Goal: Task Accomplishment & Management: Complete application form

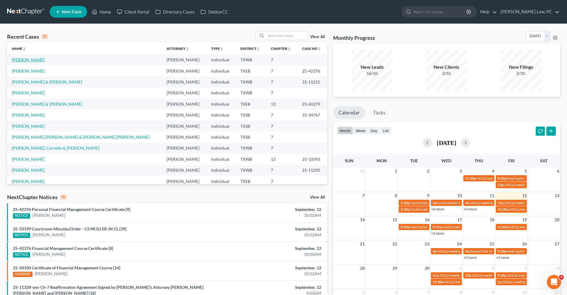
click at [38, 60] on link "[PERSON_NAME]" at bounding box center [28, 59] width 33 height 5
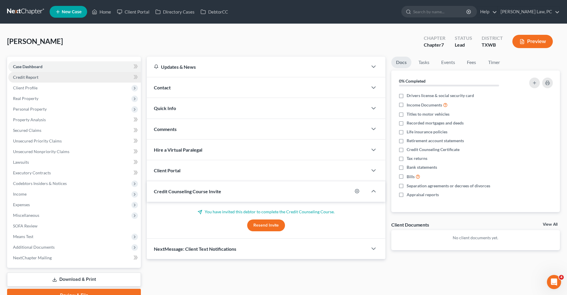
click at [29, 75] on link "Credit Report" at bounding box center [74, 77] width 133 height 11
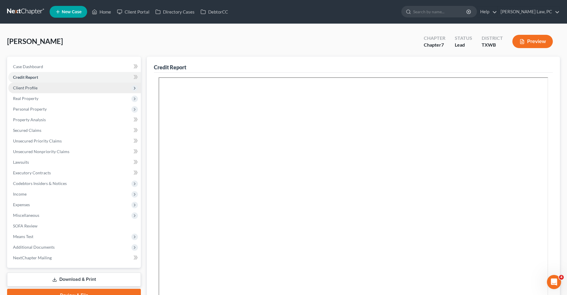
click at [33, 87] on span "Client Profile" at bounding box center [25, 87] width 25 height 5
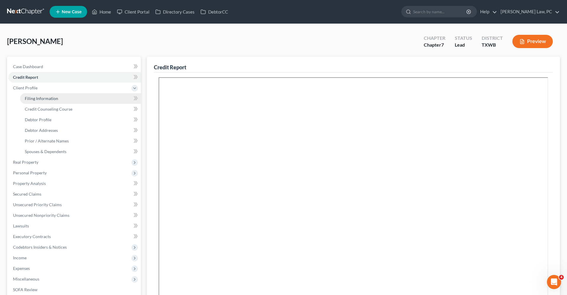
click at [40, 98] on span "Filing Information" at bounding box center [41, 98] width 33 height 5
select select "1"
select select "0"
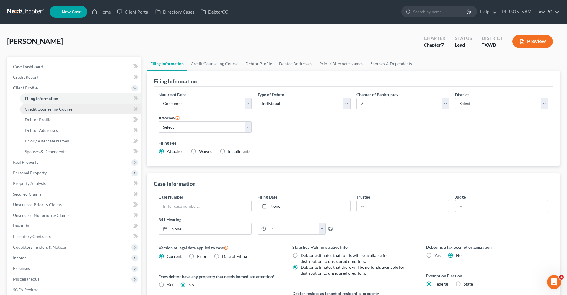
click at [45, 108] on span "Credit Counseling Course" at bounding box center [49, 109] width 48 height 5
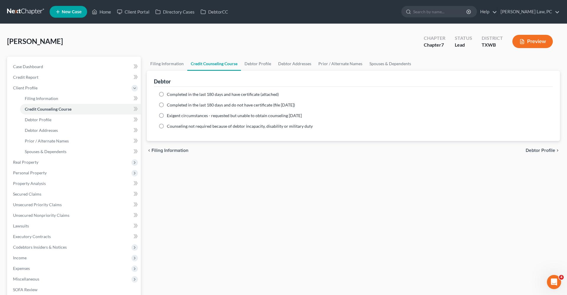
click at [167, 95] on label "Completed in the last 180 days and have certificate (attached)" at bounding box center [223, 95] width 112 height 6
click at [169, 95] on input "Completed in the last 180 days and have certificate (attached)" at bounding box center [171, 94] width 4 height 4
radio input "true"
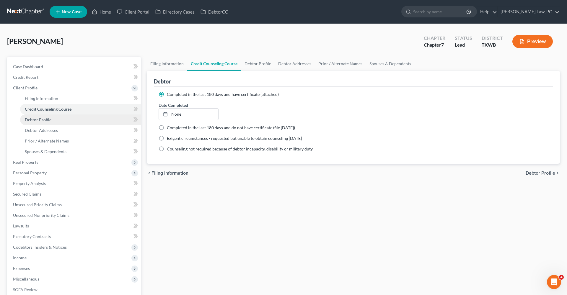
click at [48, 117] on link "Debtor Profile" at bounding box center [80, 120] width 121 height 11
select select "3"
select select "2"
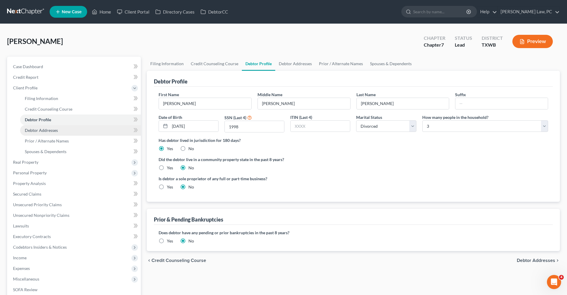
click at [51, 131] on span "Debtor Addresses" at bounding box center [41, 130] width 33 height 5
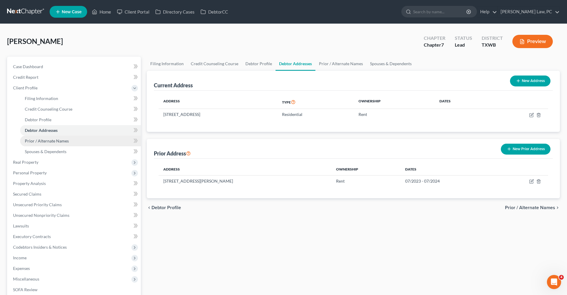
click at [56, 141] on span "Prior / Alternate Names" at bounding box center [47, 141] width 44 height 5
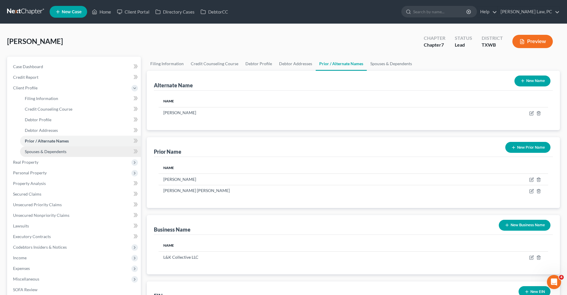
click at [58, 152] on span "Spouses & Dependents" at bounding box center [46, 151] width 42 height 5
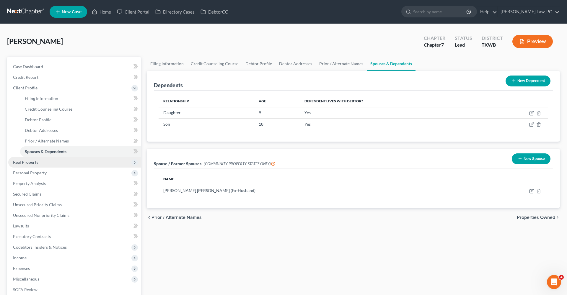
click at [26, 161] on span "Real Property" at bounding box center [25, 162] width 25 height 5
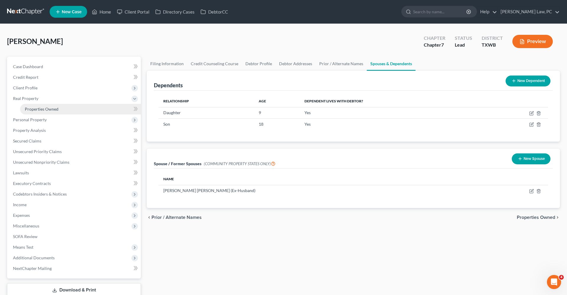
click at [45, 108] on span "Properties Owned" at bounding box center [42, 109] width 34 height 5
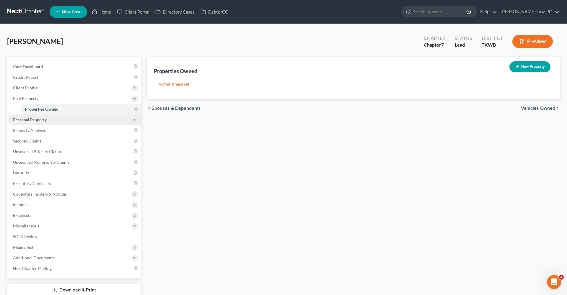
click at [41, 117] on span "Personal Property" at bounding box center [74, 120] width 133 height 11
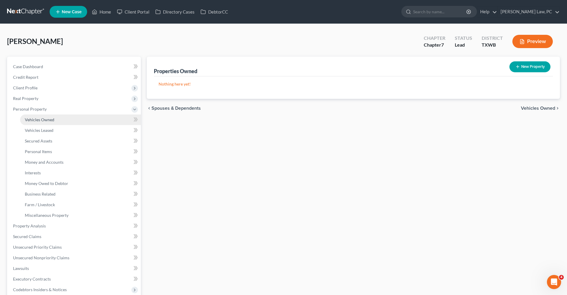
click at [43, 119] on span "Vehicles Owned" at bounding box center [40, 119] width 30 height 5
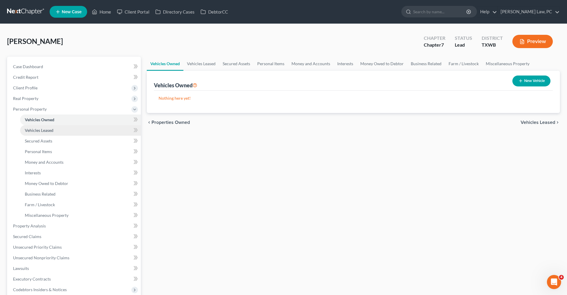
click at [45, 128] on span "Vehicles Leased" at bounding box center [39, 130] width 29 height 5
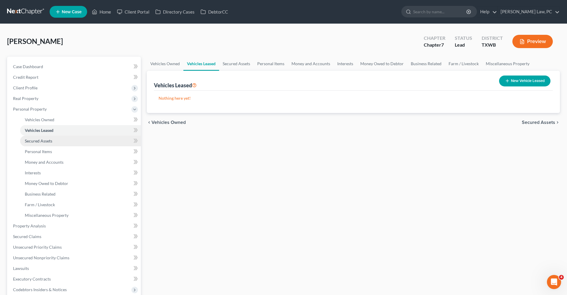
click at [45, 141] on span "Secured Assets" at bounding box center [38, 141] width 27 height 5
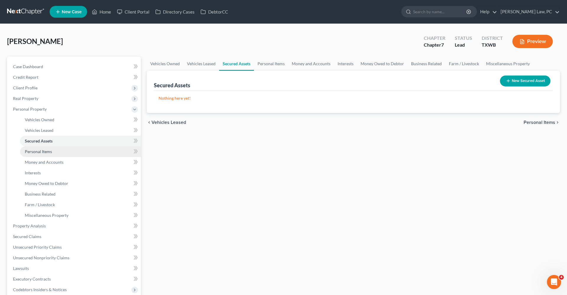
click at [45, 151] on span "Personal Items" at bounding box center [38, 151] width 27 height 5
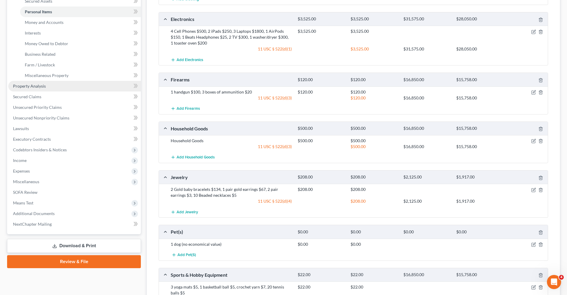
scroll to position [130, 0]
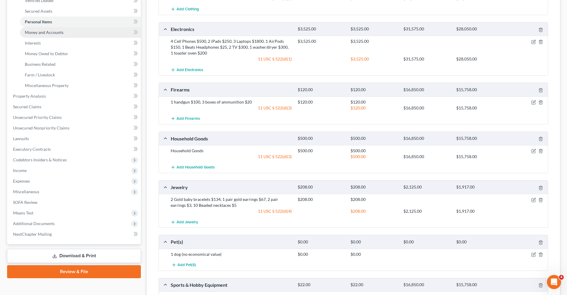
click at [54, 33] on span "Money and Accounts" at bounding box center [44, 32] width 39 height 5
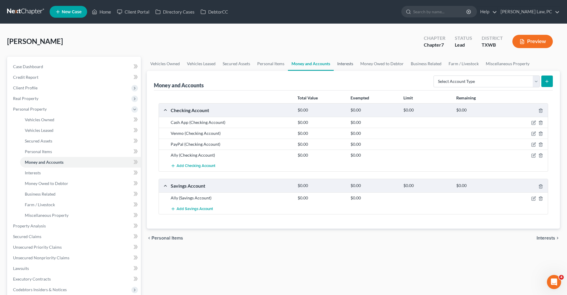
click at [349, 63] on link "Interests" at bounding box center [345, 64] width 23 height 14
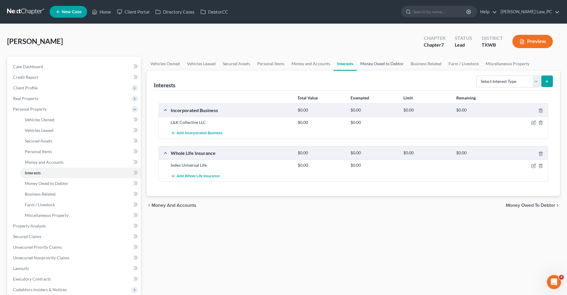
click at [370, 64] on link "Money Owed to Debtor" at bounding box center [382, 64] width 51 height 14
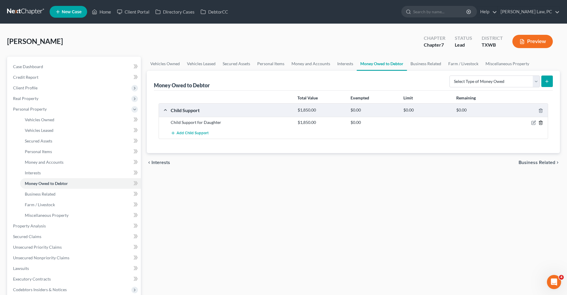
click at [541, 124] on icon "button" at bounding box center [540, 122] width 5 height 5
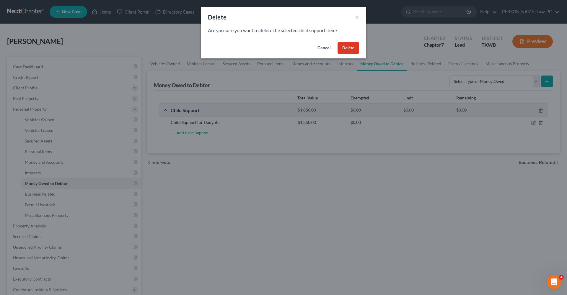
click at [354, 49] on button "Delete" at bounding box center [349, 48] width 22 height 12
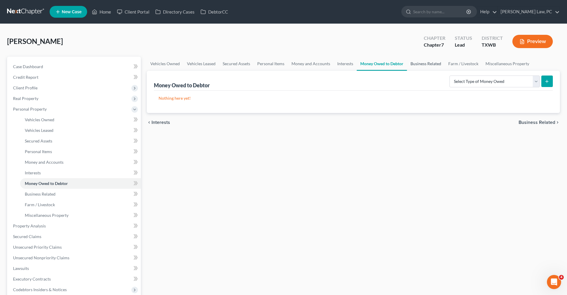
click at [434, 63] on link "Business Related" at bounding box center [426, 64] width 38 height 14
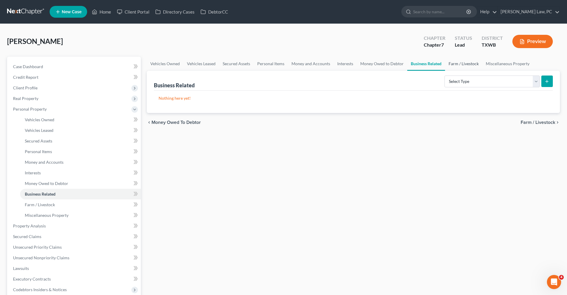
click at [450, 63] on link "Farm / Livestock" at bounding box center [463, 64] width 37 height 14
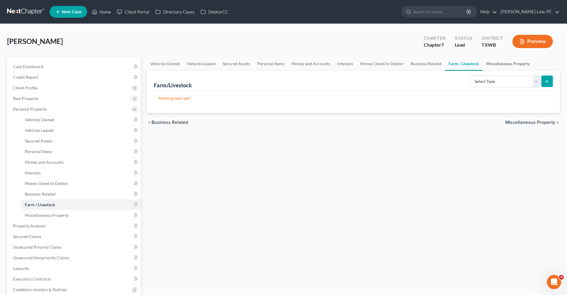
click at [495, 64] on link "Miscellaneous Property" at bounding box center [508, 64] width 51 height 14
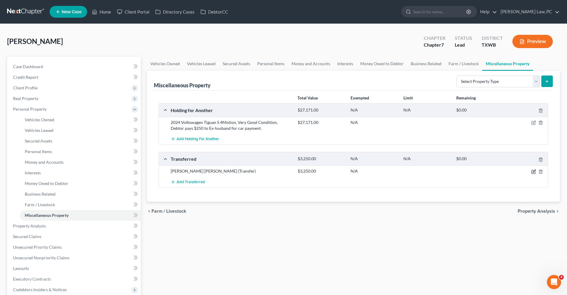
click at [533, 171] on icon "button" at bounding box center [534, 171] width 3 height 3
select select "Ordinary (within 2 years)"
select select "45"
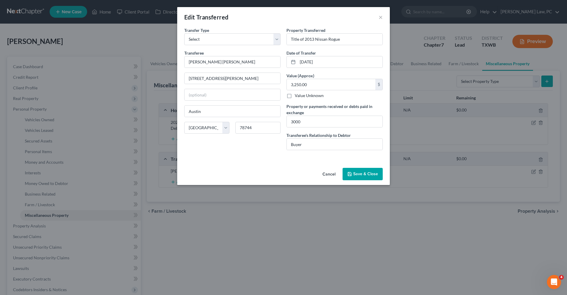
click at [351, 167] on div "Cancel Save & Close" at bounding box center [283, 175] width 213 height 19
click at [353, 175] on button "Save & Close" at bounding box center [363, 174] width 40 height 12
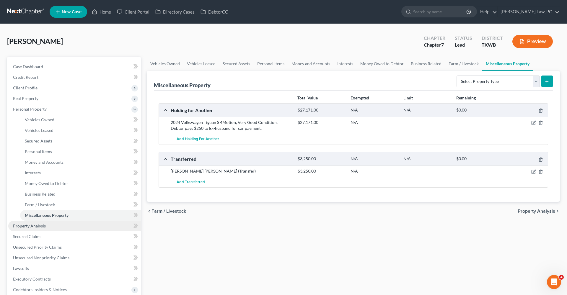
click at [28, 226] on span "Property Analysis" at bounding box center [29, 226] width 33 height 5
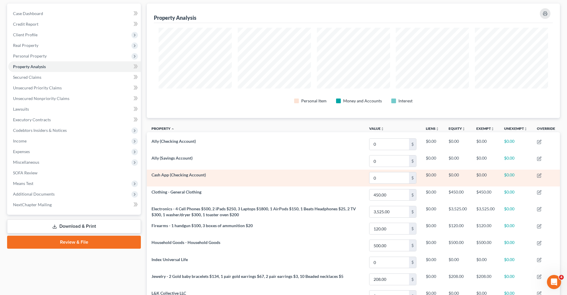
scroll to position [53, 0]
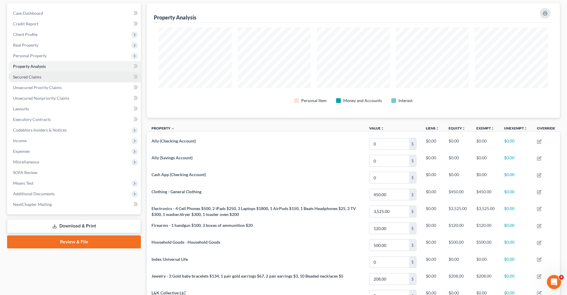
click at [38, 76] on span "Secured Claims" at bounding box center [27, 76] width 28 height 5
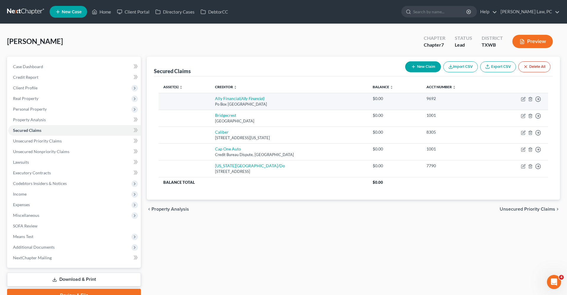
click at [533, 98] on td "Move to E Move to F Move to G Move to Notice Only" at bounding box center [519, 101] width 57 height 17
click at [530, 100] on line "button" at bounding box center [530, 99] width 0 height 1
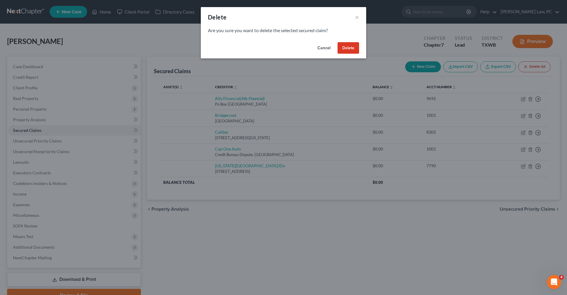
click at [354, 48] on button "Delete" at bounding box center [349, 48] width 22 height 12
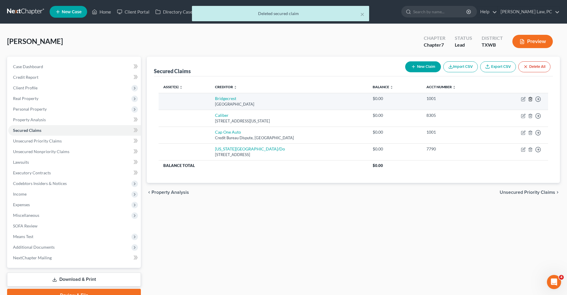
click at [531, 100] on icon "button" at bounding box center [530, 99] width 5 height 5
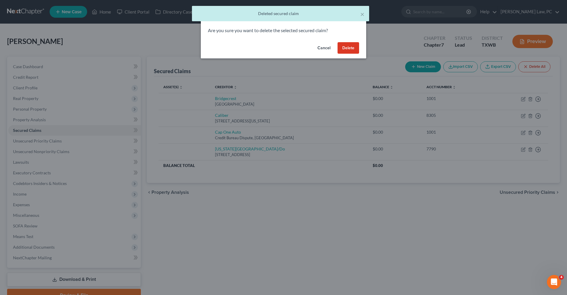
click at [348, 46] on button "Delete" at bounding box center [349, 48] width 22 height 12
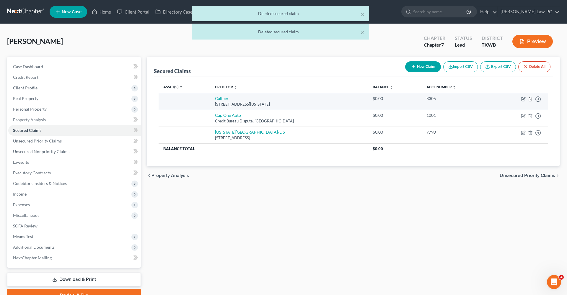
click at [531, 101] on icon "button" at bounding box center [530, 99] width 3 height 4
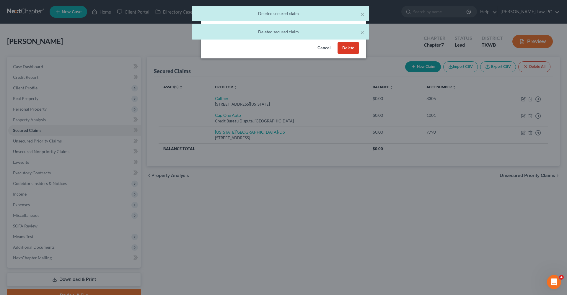
click at [348, 48] on button "Delete" at bounding box center [349, 48] width 22 height 12
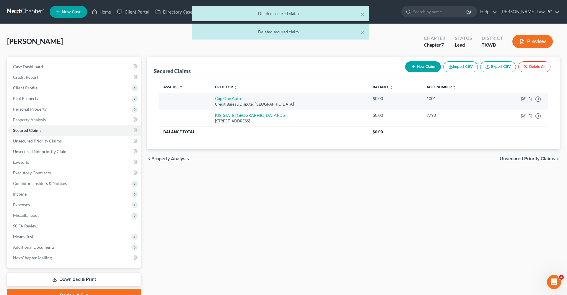
click at [530, 99] on icon "button" at bounding box center [530, 99] width 5 height 5
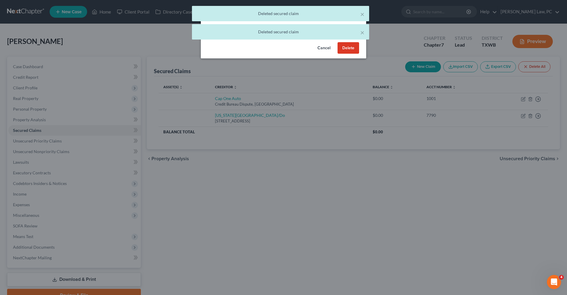
click at [343, 44] on button "Delete" at bounding box center [349, 48] width 22 height 12
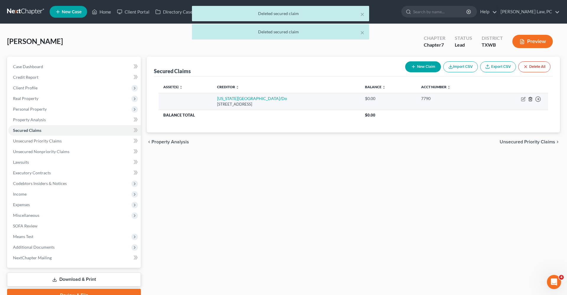
click at [531, 99] on icon "button" at bounding box center [530, 99] width 5 height 5
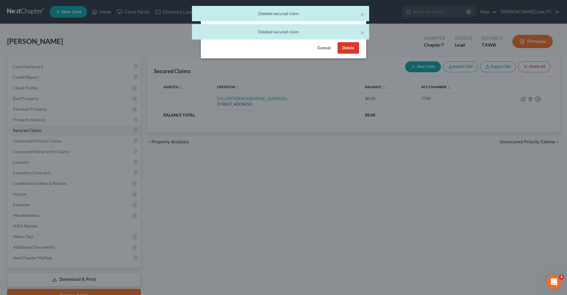
click at [350, 46] on button "Delete" at bounding box center [349, 48] width 22 height 12
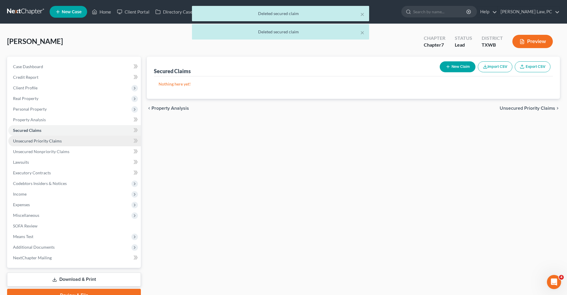
click at [49, 139] on span "Unsecured Priority Claims" at bounding box center [37, 141] width 49 height 5
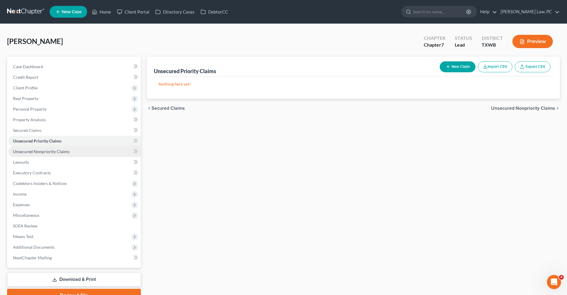
click at [37, 152] on span "Unsecured Nonpriority Claims" at bounding box center [41, 151] width 56 height 5
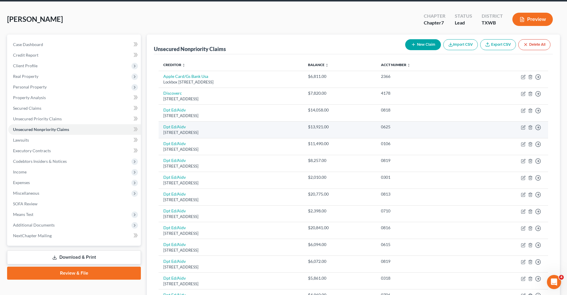
scroll to position [27, 0]
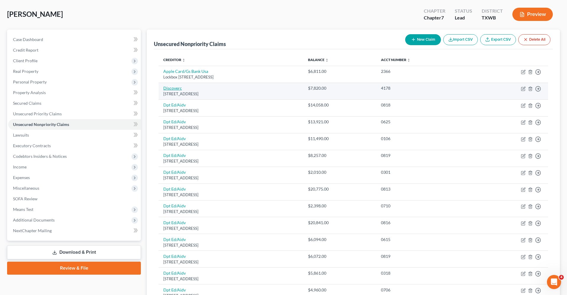
click at [173, 88] on link "Discoverc" at bounding box center [172, 88] width 19 height 5
select select "46"
select select "2"
select select "0"
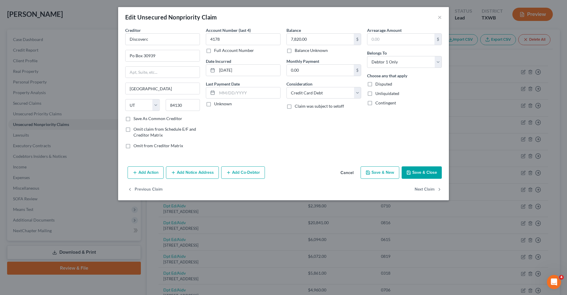
click at [416, 175] on button "Save & Close" at bounding box center [422, 173] width 40 height 12
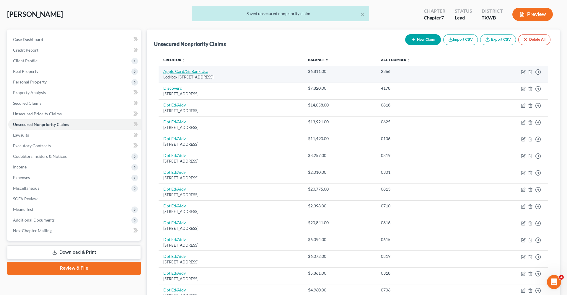
click at [194, 71] on link "Apple Card/Gs Bank Usa" at bounding box center [185, 71] width 45 height 5
select select "39"
select select "2"
select select "0"
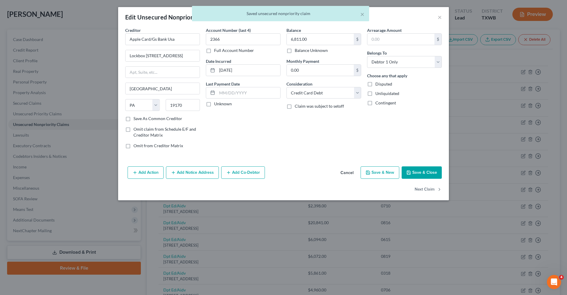
click at [414, 173] on button "Save & Close" at bounding box center [422, 173] width 40 height 12
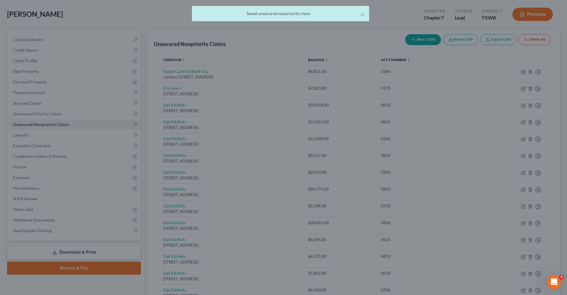
type input "0"
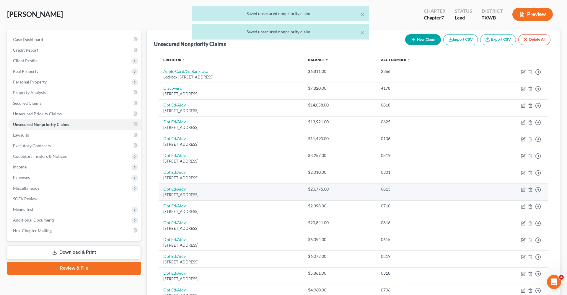
click at [177, 187] on link "Dpt Ed/Aidv" at bounding box center [174, 189] width 22 height 5
select select "45"
select select "17"
select select "0"
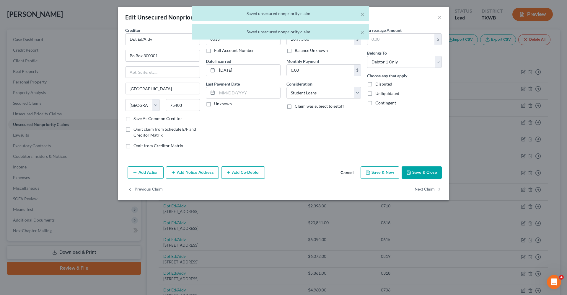
click at [416, 172] on button "Save & Close" at bounding box center [422, 173] width 40 height 12
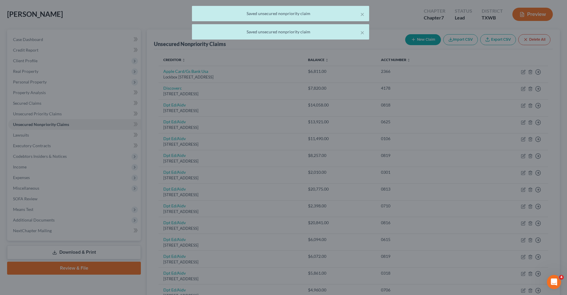
type input "0"
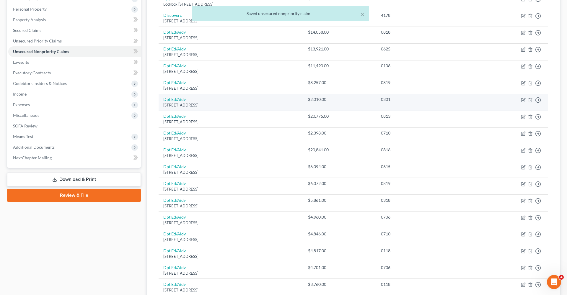
scroll to position [111, 0]
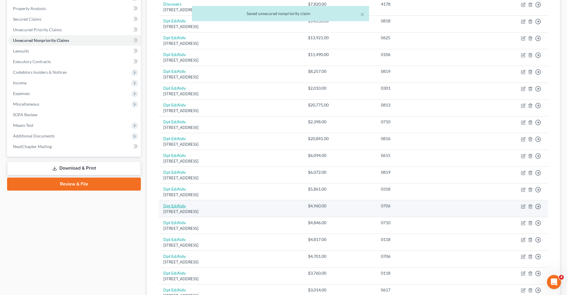
click at [175, 203] on link "Dpt Ed/Aidv" at bounding box center [174, 205] width 22 height 5
select select "45"
select select "17"
select select "0"
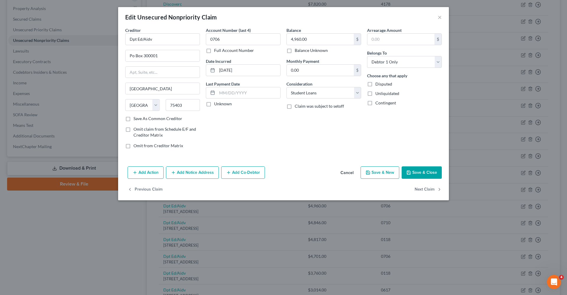
click at [425, 172] on button "Save & Close" at bounding box center [422, 173] width 40 height 12
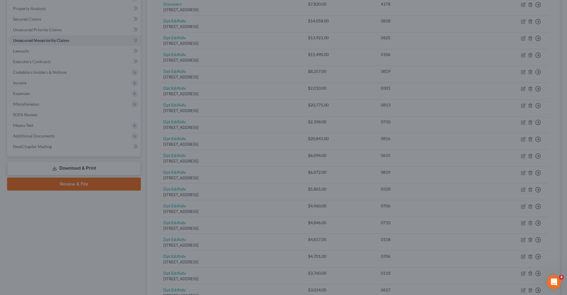
type input "0"
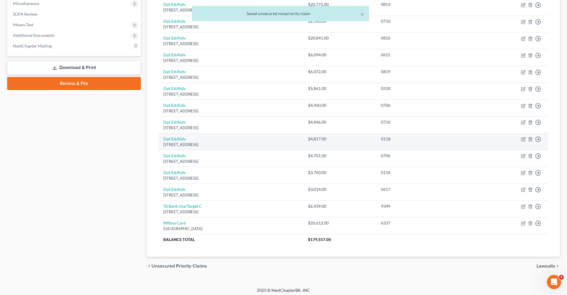
scroll to position [211, 0]
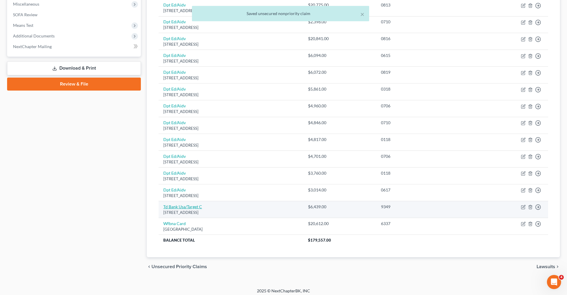
click at [184, 204] on link "Td Bank Usa/Target C" at bounding box center [182, 206] width 39 height 5
select select "24"
select select "1"
select select "0"
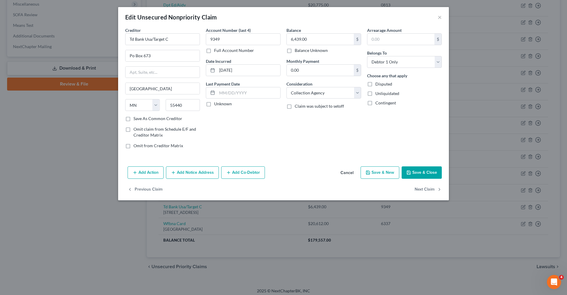
click at [420, 175] on button "Save & Close" at bounding box center [422, 173] width 40 height 12
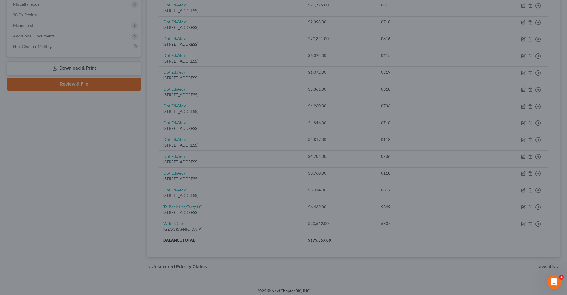
type input "0"
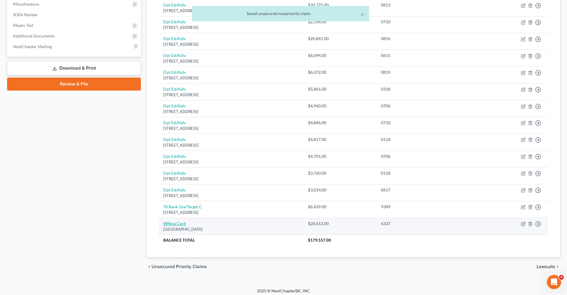
click at [174, 221] on link "Wfbna Card" at bounding box center [174, 223] width 22 height 5
select select "24"
select select "2"
select select "0"
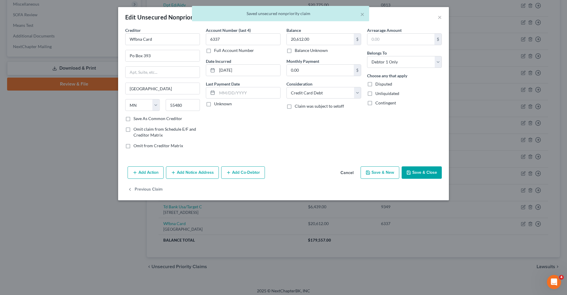
click at [428, 171] on button "Save & Close" at bounding box center [422, 173] width 40 height 12
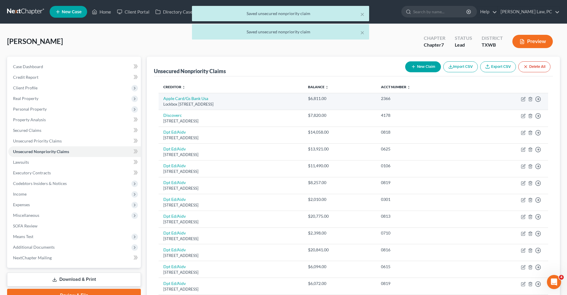
scroll to position [0, 0]
click at [190, 99] on link "Apple Card/Gs Bank Usa" at bounding box center [185, 98] width 45 height 5
select select "39"
select select "2"
select select "0"
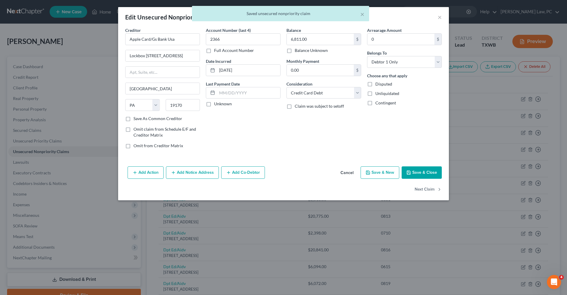
click at [413, 174] on button "Save & Close" at bounding box center [422, 173] width 40 height 12
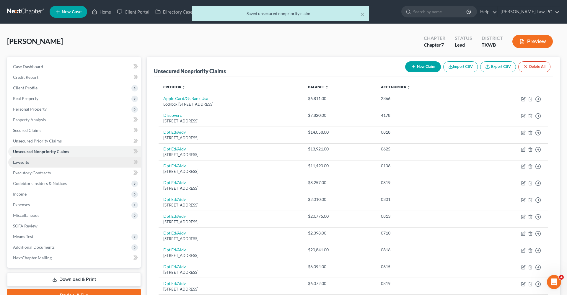
click at [27, 163] on span "Lawsuits" at bounding box center [21, 162] width 16 height 5
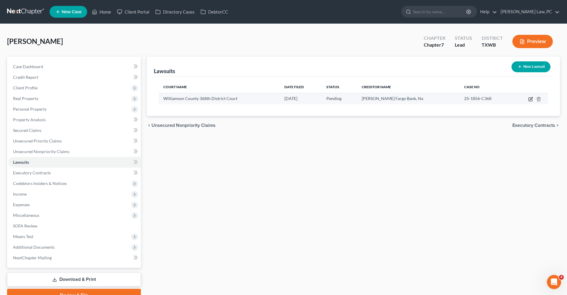
click at [529, 99] on icon "button" at bounding box center [531, 100] width 4 height 4
select select "45"
select select "0"
select select "4"
select select "38"
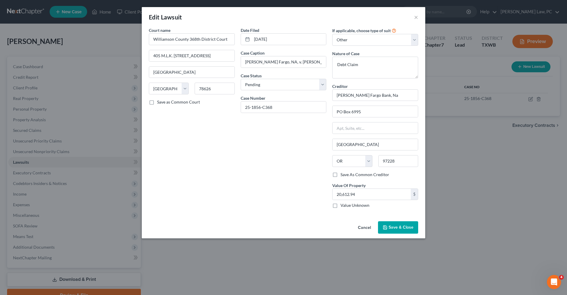
click at [385, 229] on icon "button" at bounding box center [385, 227] width 5 height 5
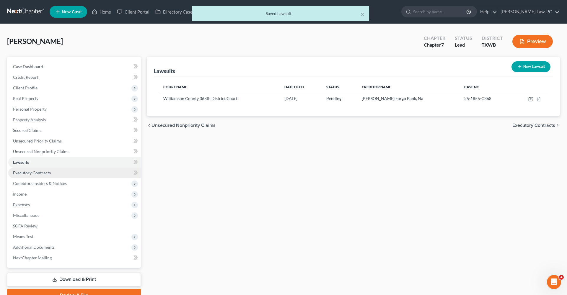
click at [44, 171] on span "Executory Contracts" at bounding box center [32, 172] width 38 height 5
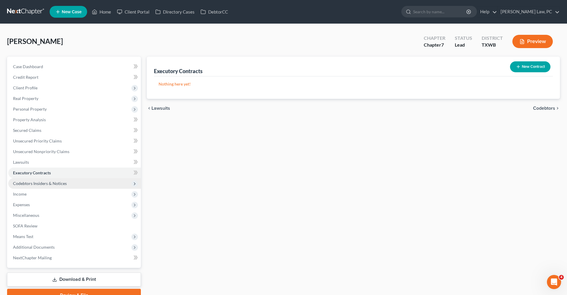
click at [50, 183] on span "Codebtors Insiders & Notices" at bounding box center [40, 183] width 54 height 5
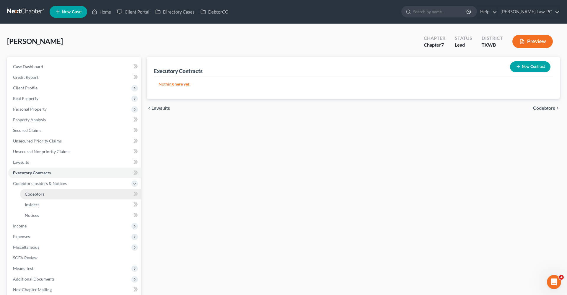
click at [37, 196] on span "Codebtors" at bounding box center [34, 194] width 19 height 5
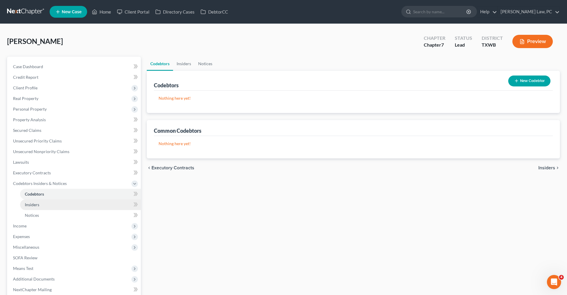
click at [37, 205] on span "Insiders" at bounding box center [32, 204] width 14 height 5
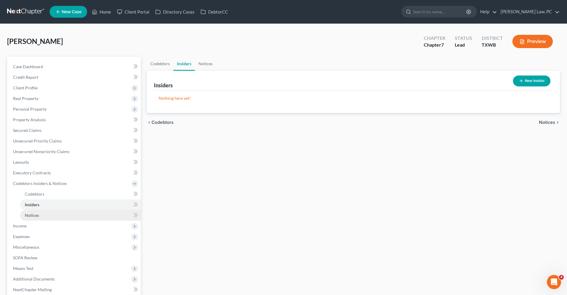
click at [37, 216] on span "Notices" at bounding box center [32, 215] width 14 height 5
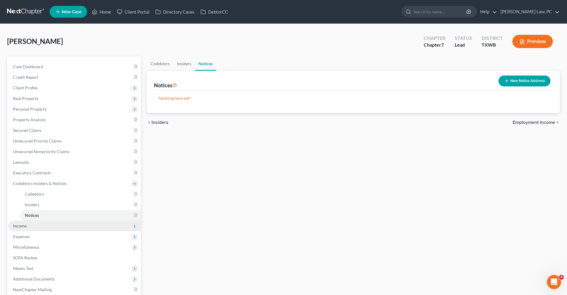
click at [16, 227] on span "Income" at bounding box center [20, 226] width 14 height 5
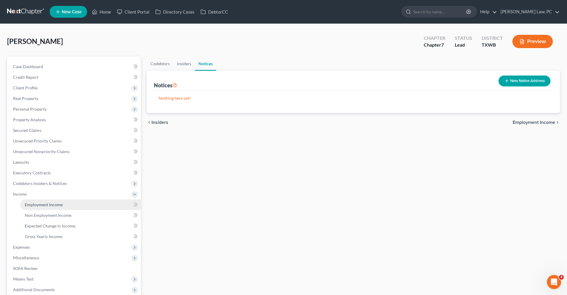
click at [29, 203] on span "Employment Income" at bounding box center [44, 204] width 38 height 5
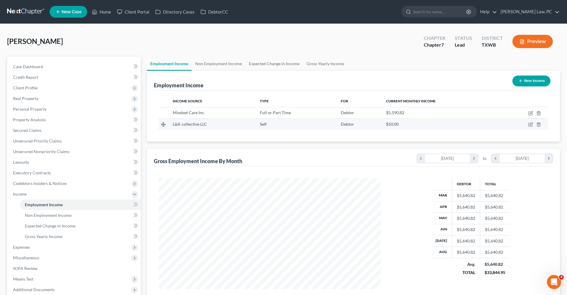
scroll to position [111, 234]
click at [529, 113] on icon "button" at bounding box center [531, 114] width 4 height 4
select select "0"
select select "2"
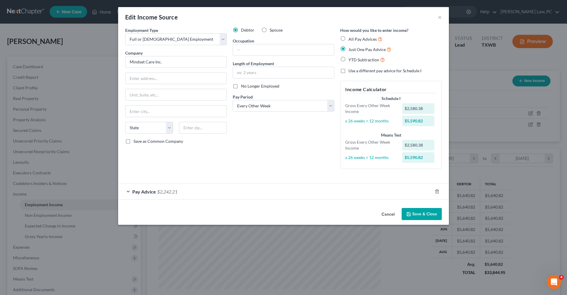
click at [199, 194] on div "Pay Advice $2,242.21" at bounding box center [275, 192] width 314 height 16
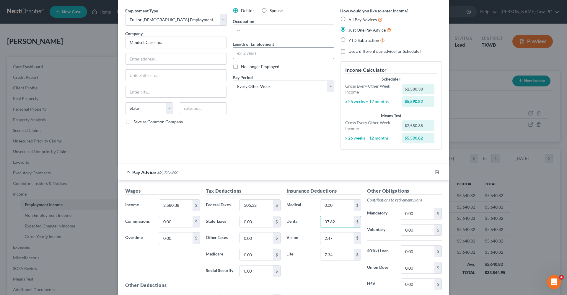
scroll to position [18, 0]
type input "37.62"
click at [255, 31] on input "text" at bounding box center [283, 31] width 101 height 11
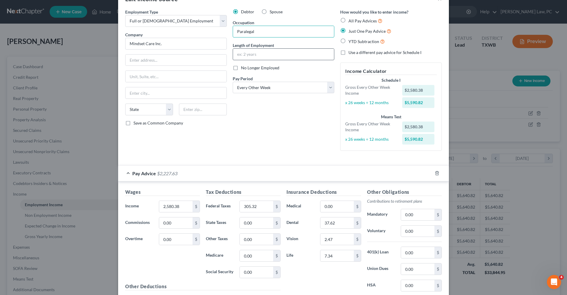
type input "Paralegal"
click at [268, 52] on input "text" at bounding box center [283, 54] width 101 height 11
type input "6 months"
type input "1"
type input "7"
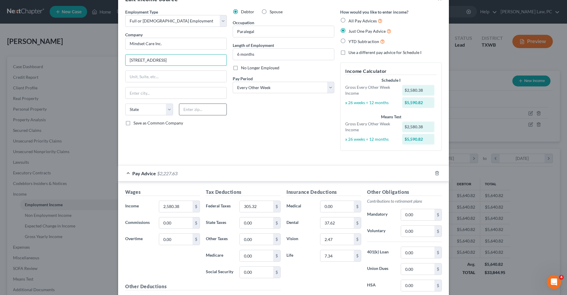
type input "115 Broadway"
type input "10006"
type input "New York"
select select "35"
click at [273, 138] on div "Debtor Spouse Occupation Paralegal Length of Employment 6 months No Longer Empl…" at bounding box center [284, 82] width 108 height 147
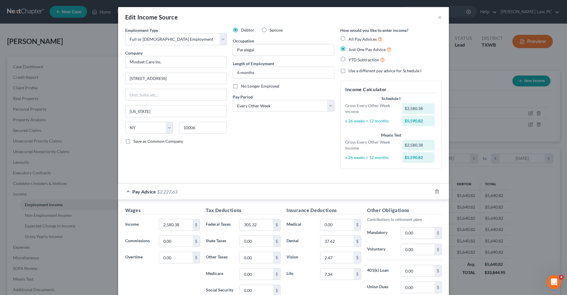
scroll to position [0, 0]
drag, startPoint x: 184, startPoint y: 224, endPoint x: 155, endPoint y: 223, distance: 28.6
click at [155, 223] on div "Income * 2,580.38 $" at bounding box center [162, 225] width 81 height 12
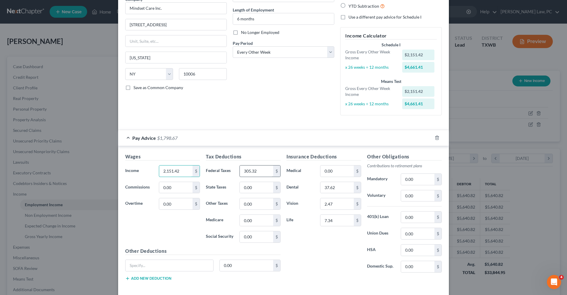
type input "2,151.42"
drag, startPoint x: 264, startPoint y: 170, endPoint x: 233, endPoint y: 170, distance: 30.7
click at [233, 170] on div "Federal Taxes 305.32 $" at bounding box center [243, 171] width 81 height 12
type input "90.07"
drag, startPoint x: 255, startPoint y: 218, endPoint x: 235, endPoint y: 218, distance: 20.1
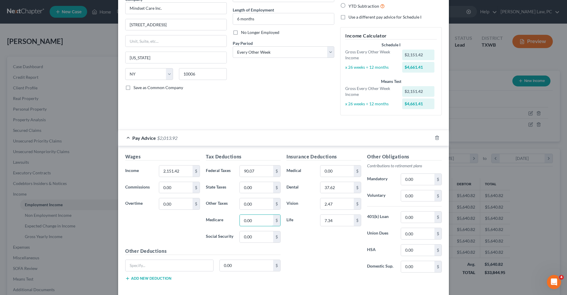
click at [235, 218] on div "Medicare 0.00 $" at bounding box center [243, 221] width 81 height 12
type input "30.70"
drag, startPoint x: 254, startPoint y: 236, endPoint x: 234, endPoint y: 237, distance: 19.2
click at [234, 237] on div "Social Security 0.00 $" at bounding box center [243, 237] width 81 height 12
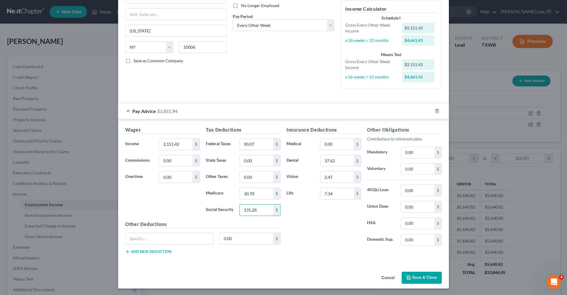
scroll to position [80, 0]
type input "131.28"
click at [434, 275] on button "Save & Close" at bounding box center [422, 278] width 40 height 12
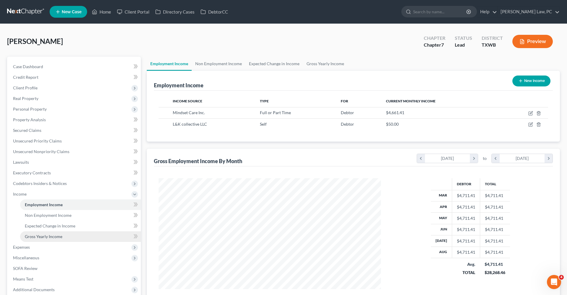
click at [50, 235] on span "Gross Yearly Income" at bounding box center [44, 236] width 38 height 5
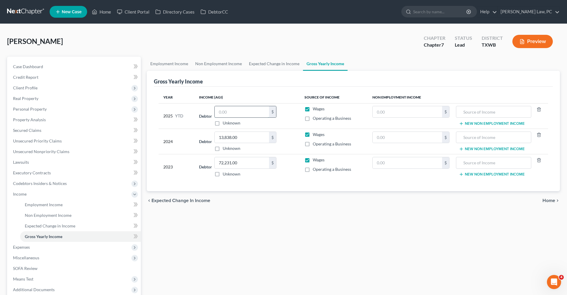
click at [233, 115] on input "text" at bounding box center [242, 111] width 54 height 11
type input "31,407.38"
click at [30, 248] on span "Expenses" at bounding box center [21, 247] width 17 height 5
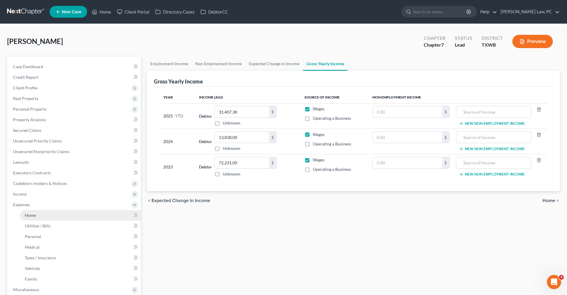
click at [33, 213] on span "Home" at bounding box center [30, 215] width 11 height 5
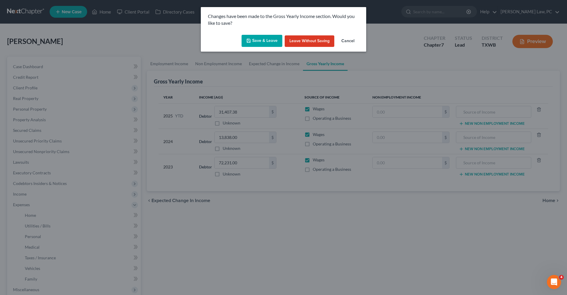
click at [249, 41] on icon "button" at bounding box center [248, 40] width 5 height 5
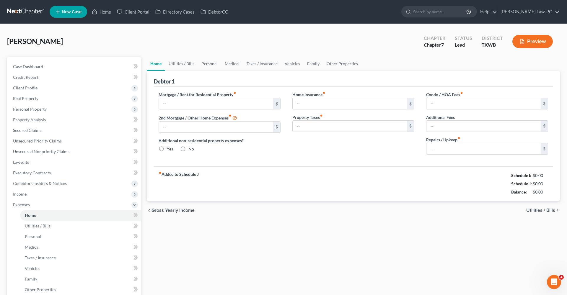
type input "2,200.00"
type input "0.00"
radio input "true"
type input "0.00"
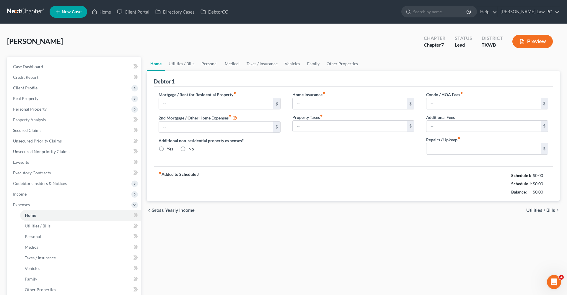
type input "0.00"
type input "100.00"
click at [449, 149] on input "100.00" at bounding box center [483, 148] width 114 height 11
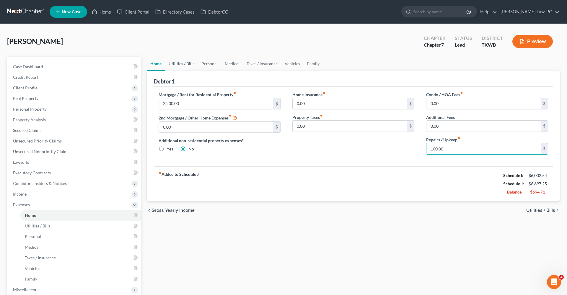
click at [184, 65] on link "Utilities / Bills" at bounding box center [181, 64] width 33 height 14
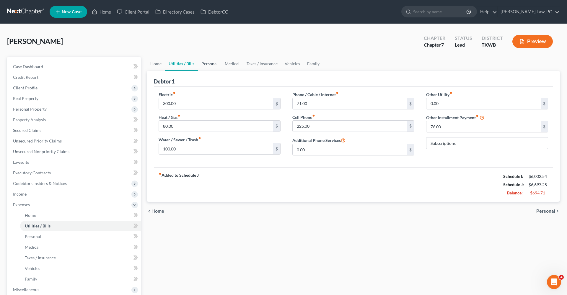
click at [211, 62] on link "Personal" at bounding box center [209, 64] width 23 height 14
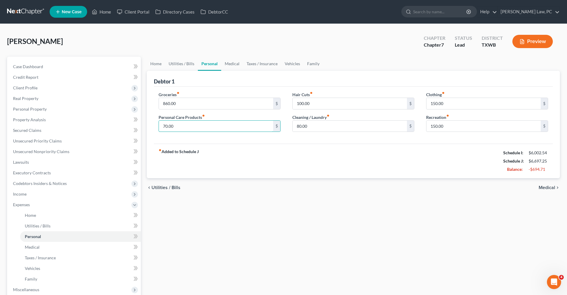
drag, startPoint x: 177, startPoint y: 127, endPoint x: 154, endPoint y: 126, distance: 23.9
click at [154, 126] on div "Groceries fiber_manual_record 860.00 $ Personal Care Products fiber_manual_reco…" at bounding box center [220, 114] width 134 height 45
type input "50"
drag, startPoint x: 315, startPoint y: 126, endPoint x: 276, endPoint y: 126, distance: 38.7
click at [276, 126] on div "Groceries fiber_manual_record 860.00 $ Personal Care Products fiber_manual_reco…" at bounding box center [353, 114] width 401 height 45
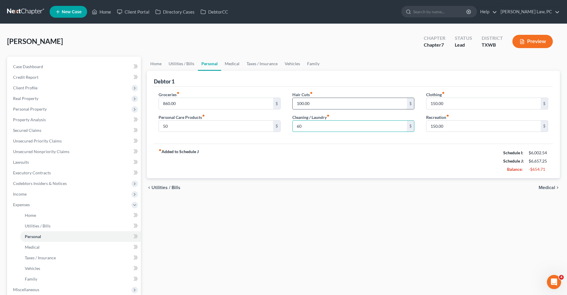
type input "60"
drag, startPoint x: 314, startPoint y: 103, endPoint x: 269, endPoint y: 101, distance: 44.3
click at [269, 102] on div "Groceries fiber_manual_record 860.00 $ Personal Care Products fiber_manual_reco…" at bounding box center [353, 114] width 401 height 45
type input "80"
drag, startPoint x: 187, startPoint y: 101, endPoint x: 153, endPoint y: 100, distance: 34.3
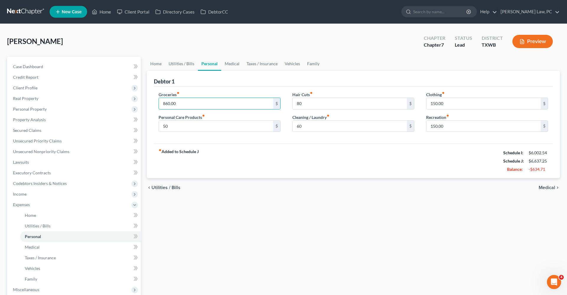
click at [153, 100] on div "Groceries fiber_manual_record 860.00 $ Personal Care Products fiber_manual_reco…" at bounding box center [220, 114] width 134 height 45
type input "8"
type input "750"
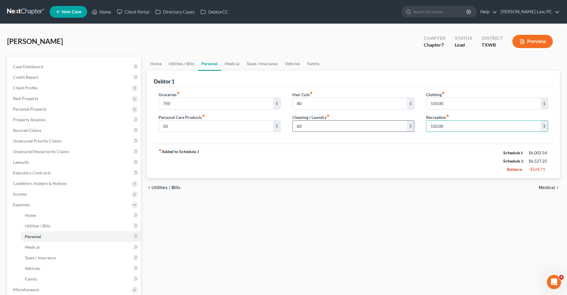
drag, startPoint x: 452, startPoint y: 126, endPoint x: 413, endPoint y: 126, distance: 38.4
click at [413, 126] on div "Groceries fiber_manual_record 750 $ Personal Care Products fiber_manual_record …" at bounding box center [353, 114] width 401 height 45
type input "120"
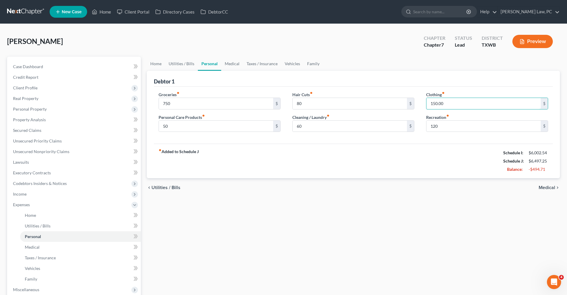
drag, startPoint x: 453, startPoint y: 102, endPoint x: 417, endPoint y: 103, distance: 36.1
click at [417, 104] on div "Groceries fiber_manual_record 750 $ Personal Care Products fiber_manual_record …" at bounding box center [353, 114] width 401 height 45
click at [228, 66] on link "Medical" at bounding box center [232, 64] width 22 height 14
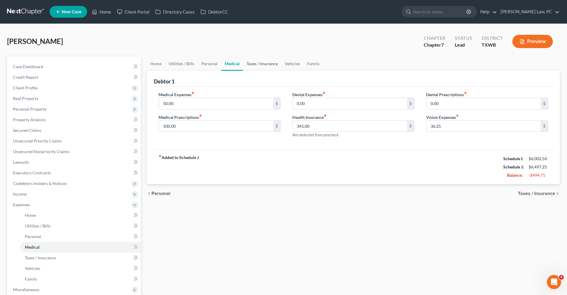
click at [257, 65] on link "Taxes / Insurance" at bounding box center [262, 64] width 38 height 14
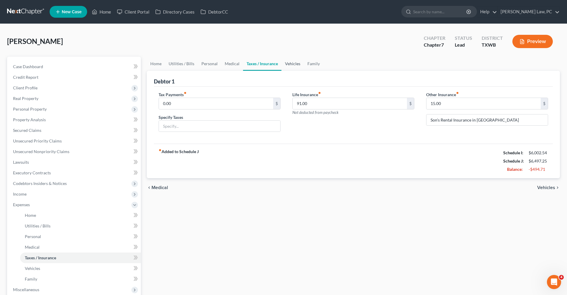
click at [292, 64] on link "Vehicles" at bounding box center [292, 64] width 22 height 14
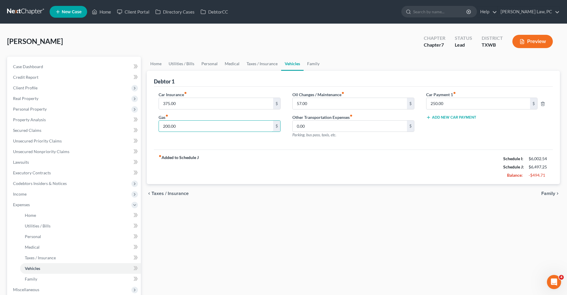
drag, startPoint x: 180, startPoint y: 125, endPoint x: 152, endPoint y: 125, distance: 27.8
click at [152, 125] on div "Debtor 1 Car Insurance fiber_manual_record 375.00 $ Gas fiber_manual_record 200…" at bounding box center [353, 128] width 413 height 114
type input "150"
click at [315, 65] on link "Family" at bounding box center [313, 64] width 19 height 14
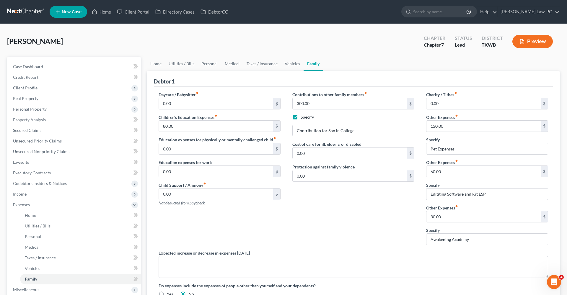
scroll to position [15, 0]
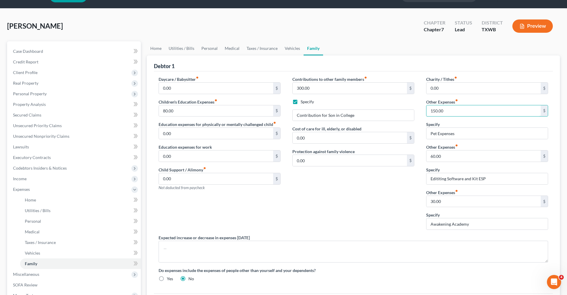
drag, startPoint x: 456, startPoint y: 112, endPoint x: 425, endPoint y: 111, distance: 30.4
click at [425, 111] on div "Charity / Tithes fiber_manual_record 0.00 $ Other Expenses fiber_manual_record …" at bounding box center [487, 155] width 134 height 159
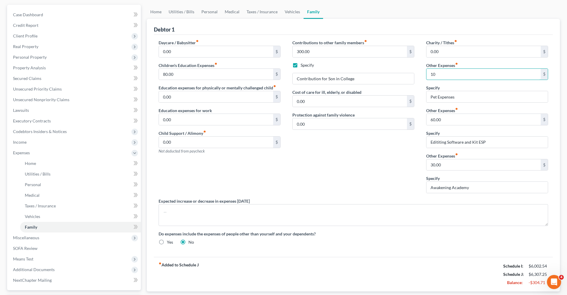
type input "100"
click at [294, 11] on link "Vehicles" at bounding box center [292, 12] width 22 height 14
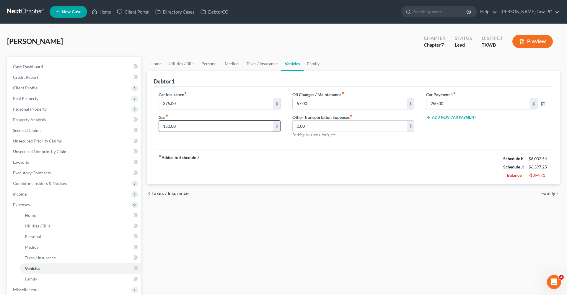
drag, startPoint x: 180, startPoint y: 127, endPoint x: 162, endPoint y: 126, distance: 18.6
click at [162, 126] on input "150.00" at bounding box center [216, 126] width 114 height 11
type input "120"
click at [257, 60] on link "Taxes / Insurance" at bounding box center [262, 64] width 38 height 14
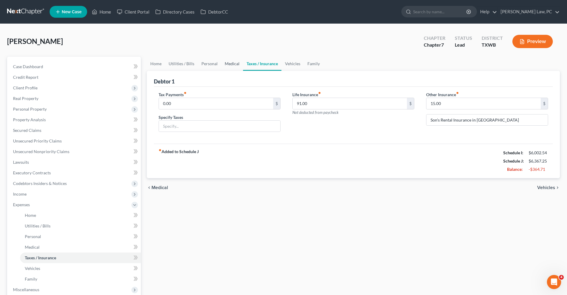
click at [228, 66] on link "Medical" at bounding box center [232, 64] width 22 height 14
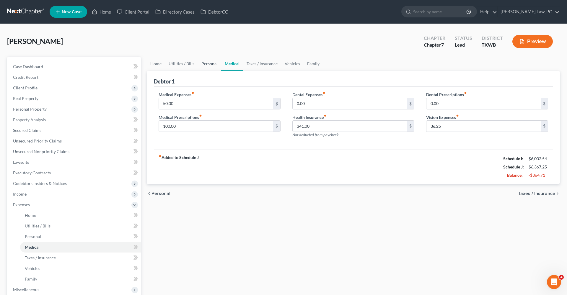
click at [210, 63] on link "Personal" at bounding box center [209, 64] width 23 height 14
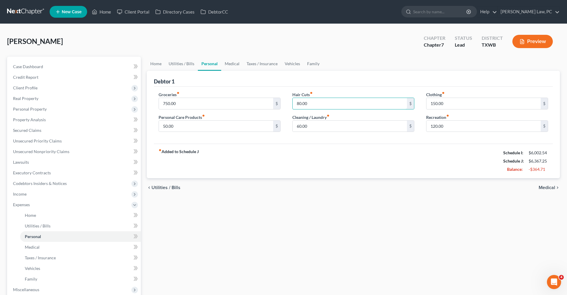
drag, startPoint x: 319, startPoint y: 102, endPoint x: 287, endPoint y: 105, distance: 32.0
click at [286, 105] on div "Hair Cuts fiber_manual_record 80.00 $ Cleaning / Laundry fiber_manual_record 60…" at bounding box center [353, 114] width 134 height 45
type input "60"
click at [392, 154] on div "fiber_manual_record Added to Schedule J Schedule I: $6,002.54 Schedule J: $6,34…" at bounding box center [353, 161] width 399 height 35
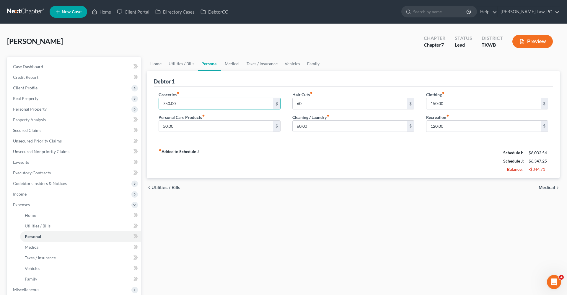
drag, startPoint x: 185, startPoint y: 103, endPoint x: 150, endPoint y: 103, distance: 34.6
click at [150, 103] on div "Debtor 1 Groceries fiber_manual_record 750.00 $ Personal Care Products fiber_ma…" at bounding box center [353, 125] width 413 height 108
type input "600"
drag, startPoint x: 179, startPoint y: 126, endPoint x: 146, endPoint y: 128, distance: 33.4
click at [146, 128] on div "Home Utilities / Bills Personal Medical Taxes / Insurance Vehicles Family Debto…" at bounding box center [353, 217] width 419 height 320
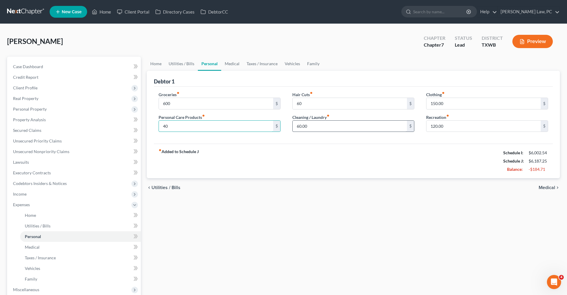
type input "40"
drag, startPoint x: 317, startPoint y: 127, endPoint x: 280, endPoint y: 128, distance: 37.2
click at [280, 128] on div "Groceries fiber_manual_record 600 $ Personal Care Products fiber_manual_record …" at bounding box center [353, 114] width 401 height 45
type input "50"
drag, startPoint x: 303, startPoint y: 103, endPoint x: 289, endPoint y: 103, distance: 13.9
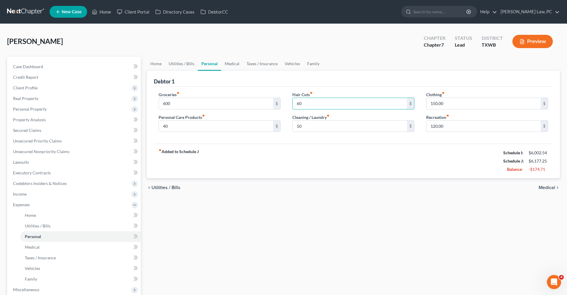
click at [289, 103] on div "Hair Cuts fiber_manual_record 60 $ Cleaning / Laundry fiber_manual_record 50 $" at bounding box center [353, 114] width 134 height 45
type input "50"
drag, startPoint x: 450, startPoint y: 127, endPoint x: 422, endPoint y: 127, distance: 28.4
click at [422, 127] on div "Clothing fiber_manual_record 150.00 $ Recreation fiber_manual_record 120.00 $" at bounding box center [487, 114] width 134 height 45
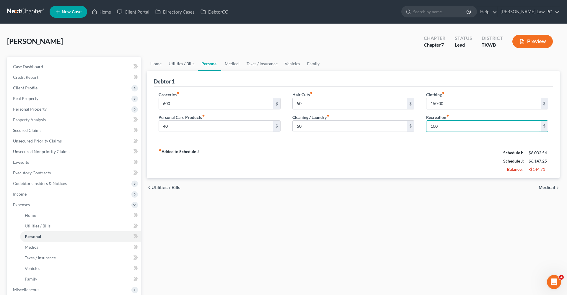
type input "100"
click at [182, 62] on link "Utilities / Bills" at bounding box center [181, 64] width 33 height 14
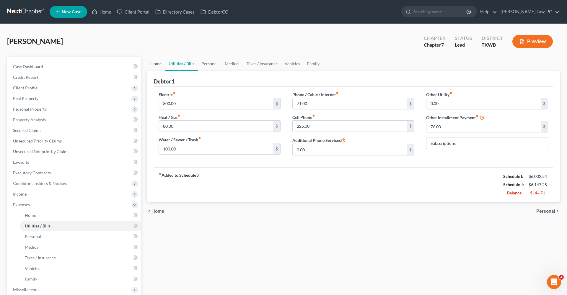
click at [153, 67] on link "Home" at bounding box center [156, 64] width 18 height 14
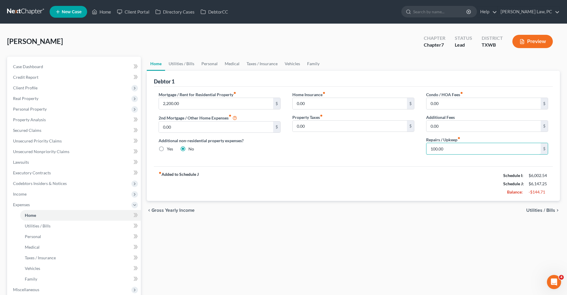
drag, startPoint x: 451, startPoint y: 148, endPoint x: 419, endPoint y: 146, distance: 31.6
click at [419, 147] on div "Mortgage / Rent for Residential Property fiber_manual_record 2,200.00 $ 2nd Mor…" at bounding box center [353, 126] width 401 height 68
click at [315, 160] on div "Mortgage / Rent for Residential Property fiber_manual_record 2,200.00 $ 2nd Mor…" at bounding box center [353, 127] width 399 height 80
click at [175, 63] on link "Utilities / Bills" at bounding box center [181, 64] width 33 height 14
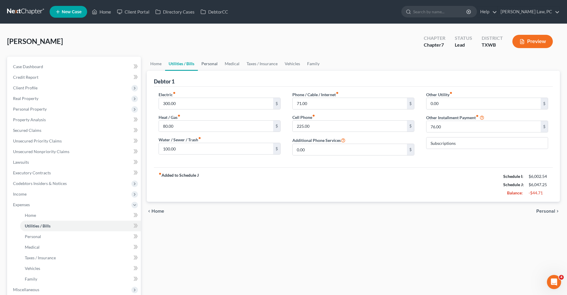
click at [207, 63] on link "Personal" at bounding box center [209, 64] width 23 height 14
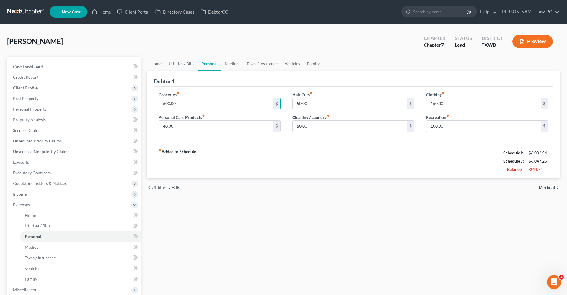
drag, startPoint x: 180, startPoint y: 102, endPoint x: 157, endPoint y: 102, distance: 23.0
click at [157, 102] on div "Groceries fiber_manual_record 600.00 $ Personal Care Products fiber_manual_reco…" at bounding box center [220, 114] width 134 height 45
type input "550"
click at [182, 126] on input "40.00" at bounding box center [216, 126] width 114 height 11
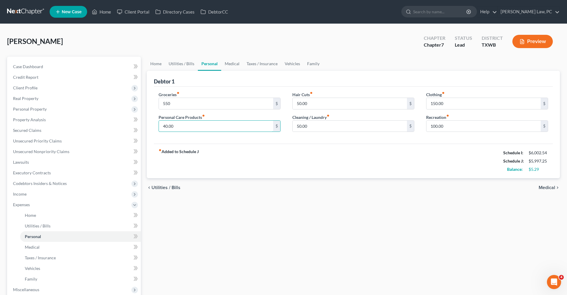
drag, startPoint x: 182, startPoint y: 126, endPoint x: 146, endPoint y: 125, distance: 36.3
click at [146, 125] on div "Home Utilities / Bills Personal Medical Taxes / Insurance Vehicles Family Debto…" at bounding box center [353, 217] width 419 height 320
type input "35"
drag, startPoint x: 311, startPoint y: 128, endPoint x: 296, endPoint y: 127, distance: 15.1
click at [296, 127] on input "50.00" at bounding box center [350, 126] width 114 height 11
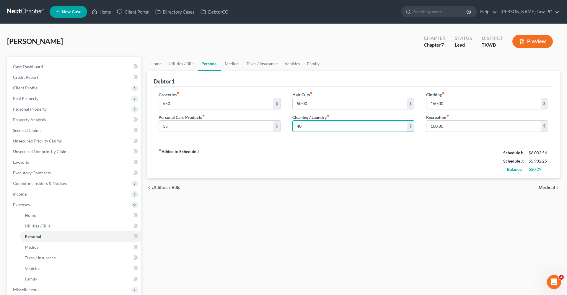
type input "40"
click at [276, 152] on div "fiber_manual_record Added to Schedule J Schedule I: $6,002.54 Schedule J: $5,98…" at bounding box center [353, 161] width 399 height 35
drag, startPoint x: 171, startPoint y: 127, endPoint x: 155, endPoint y: 126, distance: 16.3
click at [155, 126] on div "Groceries fiber_manual_record 550 $ Personal Care Products fiber_manual_record …" at bounding box center [220, 114] width 134 height 45
type input "4"
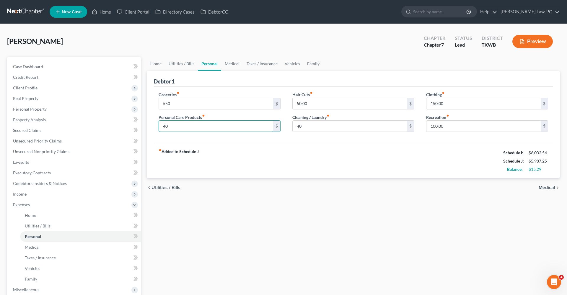
type input "40"
click at [247, 151] on div "fiber_manual_record Added to Schedule J Schedule I: $6,002.54 Schedule J: $5,98…" at bounding box center [353, 161] width 399 height 35
click at [320, 63] on link "Family" at bounding box center [313, 64] width 19 height 14
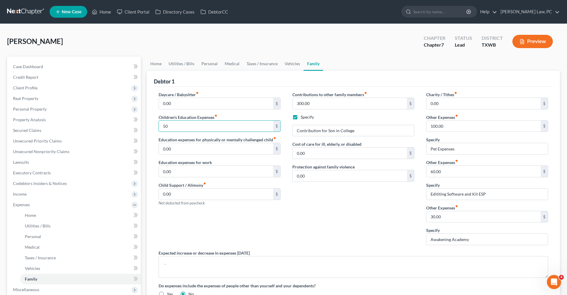
click at [237, 80] on div "Debtor 1" at bounding box center [353, 79] width 399 height 16
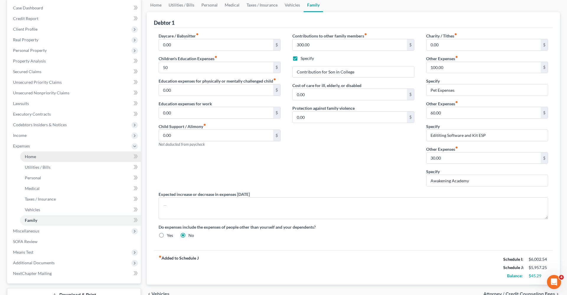
scroll to position [60, 0]
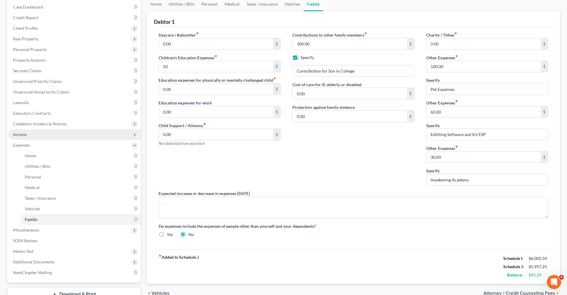
click at [27, 135] on span "Income" at bounding box center [74, 134] width 133 height 11
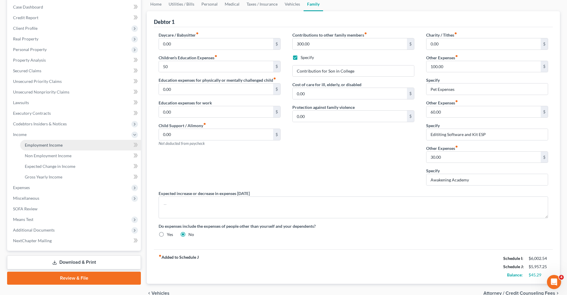
click at [40, 145] on span "Employment Income" at bounding box center [44, 145] width 38 height 5
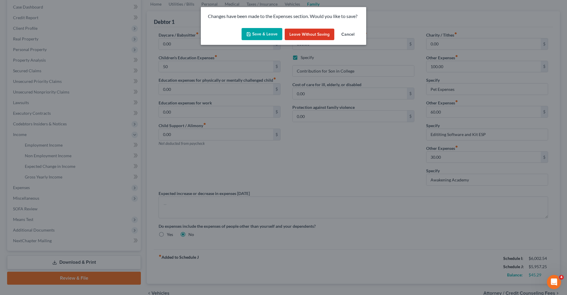
click at [261, 33] on button "Save & Leave" at bounding box center [262, 34] width 41 height 12
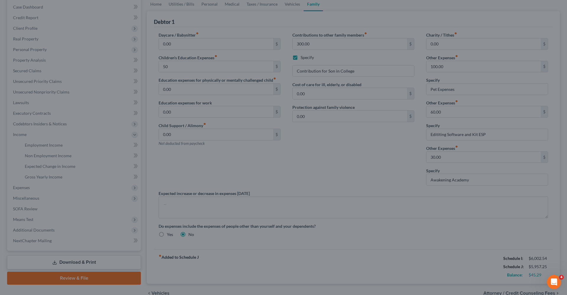
type input "50.00"
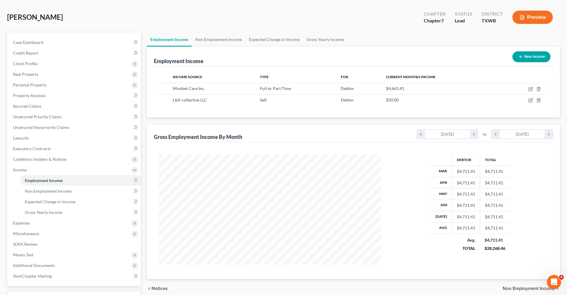
scroll to position [26, 0]
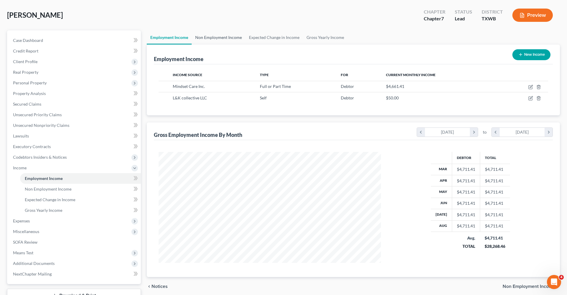
click at [228, 36] on link "Non Employment Income" at bounding box center [219, 37] width 54 height 14
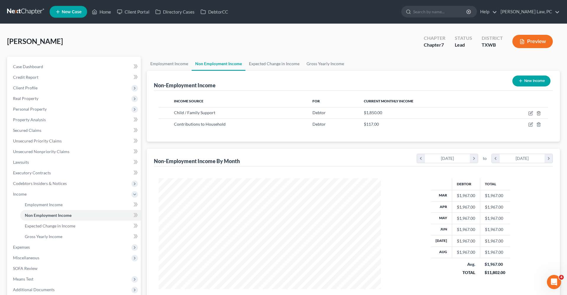
scroll to position [111, 234]
click at [528, 126] on icon "button" at bounding box center [530, 124] width 5 height 5
select select "8"
select select "0"
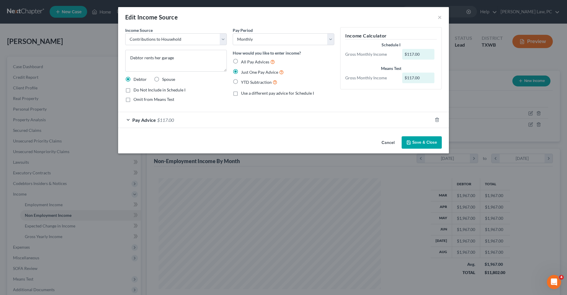
click at [427, 140] on button "Save & Close" at bounding box center [422, 142] width 40 height 12
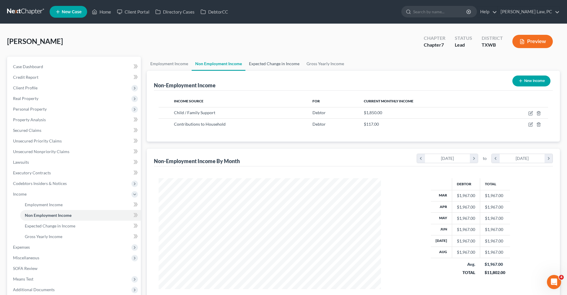
click at [271, 63] on link "Expected Change in Income" at bounding box center [274, 64] width 58 height 14
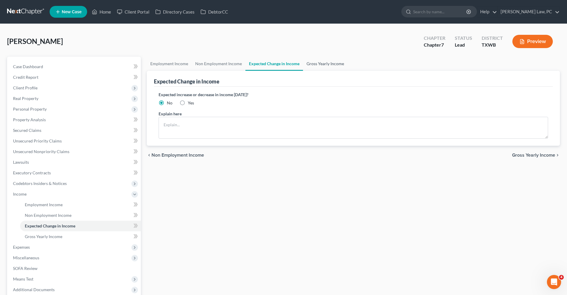
click at [322, 66] on link "Gross Yearly Income" at bounding box center [325, 64] width 45 height 14
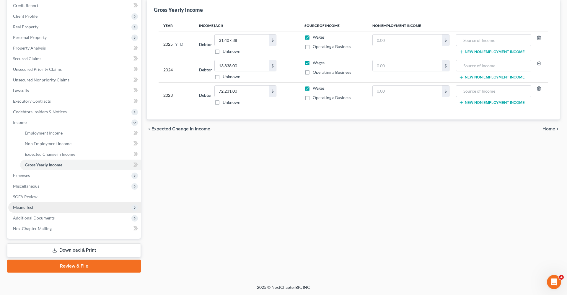
scroll to position [72, 0]
click at [23, 187] on span "Miscellaneous" at bounding box center [26, 186] width 26 height 5
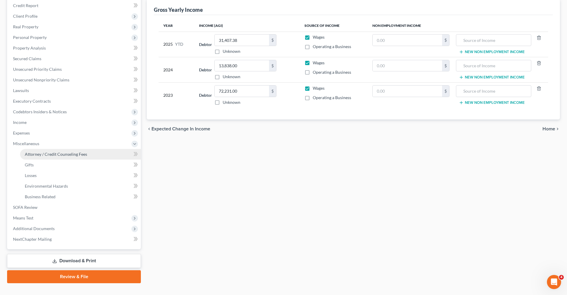
click at [38, 157] on link "Attorney / Credit Counseling Fees" at bounding box center [80, 154] width 121 height 11
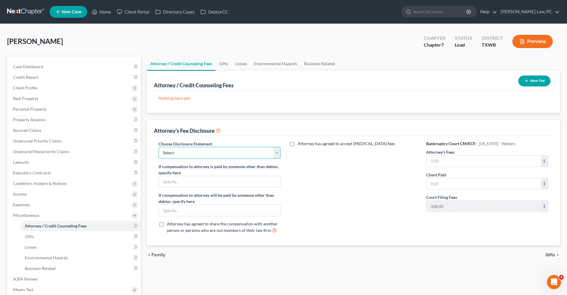
select select "4"
click at [448, 162] on input "text" at bounding box center [483, 161] width 114 height 11
type input "2,400"
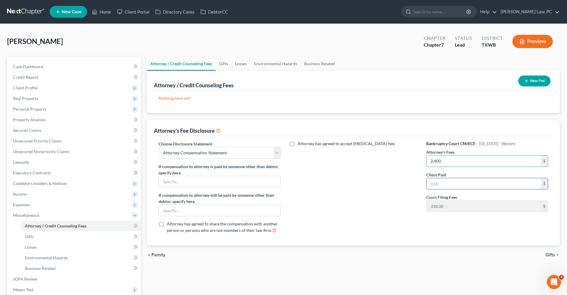
click at [441, 184] on input "text" at bounding box center [483, 183] width 114 height 11
type input "2,400"
click at [530, 85] on button "New Fee" at bounding box center [534, 81] width 32 height 11
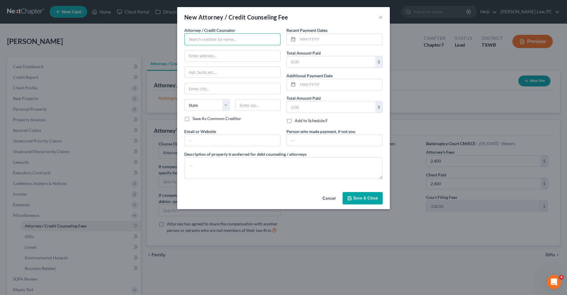
click at [243, 42] on input "text" at bounding box center [232, 39] width 96 height 12
click at [224, 52] on div "Debtorcc" at bounding box center [219, 50] width 61 height 6
type input "Debtorcc"
type input "378 Summit Ave"
type input "Jersey City"
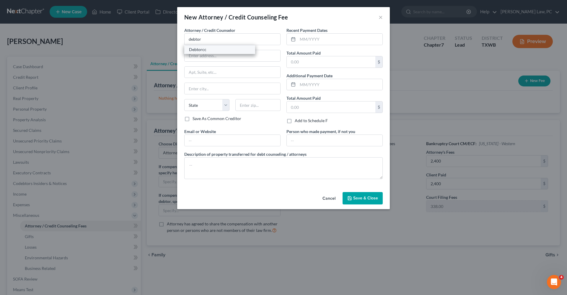
select select "33"
type input "07306"
click at [316, 40] on input "text" at bounding box center [340, 39] width 85 height 11
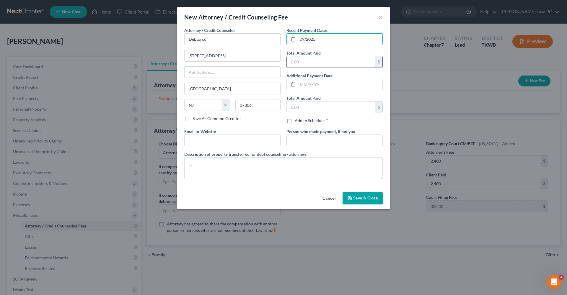
type input "09/2025"
click at [318, 59] on input "text" at bounding box center [331, 61] width 89 height 11
type input "14.95"
click at [277, 157] on div "Description of property transferred for debt counseling / attorneys" at bounding box center [283, 165] width 204 height 28
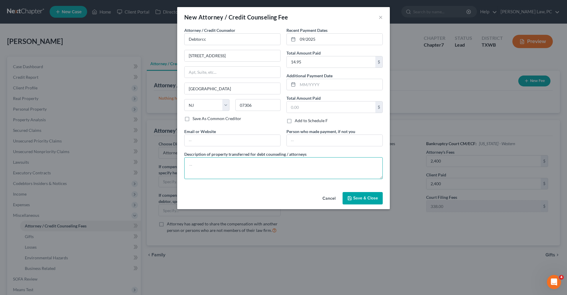
click at [272, 164] on textarea at bounding box center [283, 168] width 198 height 22
type textarea "Credit Counseling"
click at [362, 199] on span "Save & Close" at bounding box center [365, 198] width 25 height 5
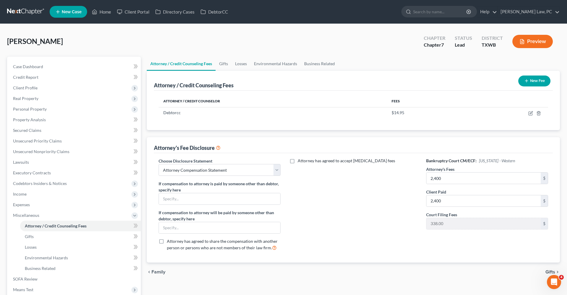
click at [531, 81] on button "New Fee" at bounding box center [534, 81] width 32 height 11
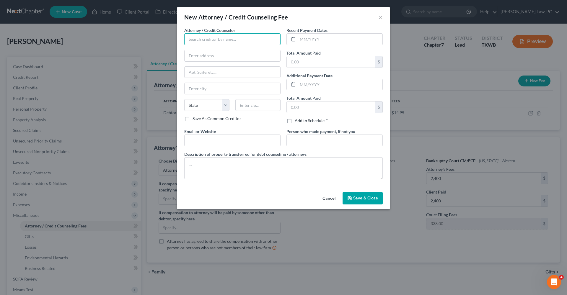
click at [215, 42] on input "text" at bounding box center [232, 39] width 96 height 12
click at [206, 50] on div "Xactus" at bounding box center [219, 50] width 61 height 6
type input "Xactus"
type input "370 Reed Road"
type input "Suite 100"
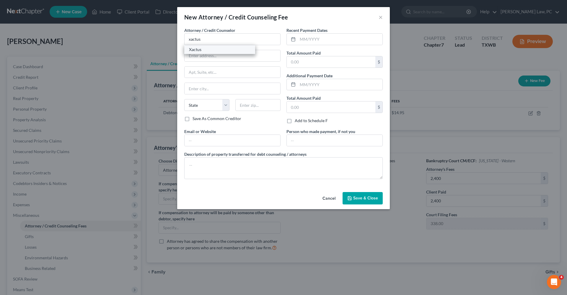
type input "Broomall"
select select "39"
type input "19008"
click at [314, 38] on input "text" at bounding box center [340, 39] width 85 height 11
type input "09/2025"
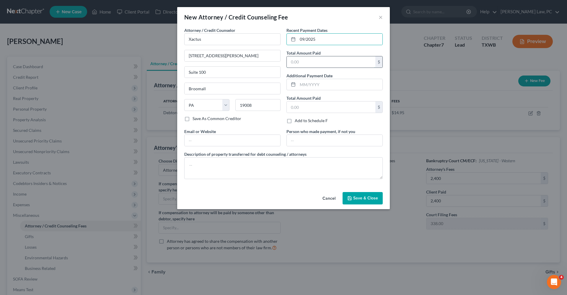
click at [308, 61] on input "text" at bounding box center [331, 61] width 89 height 11
type input "39"
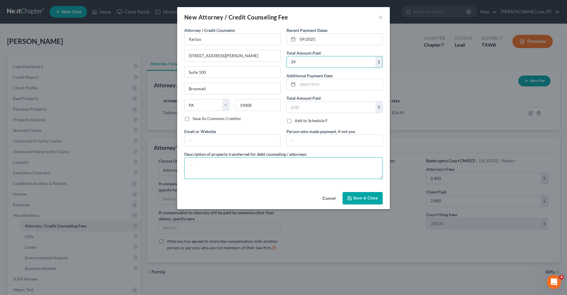
click at [255, 165] on textarea at bounding box center [283, 168] width 198 height 22
type textarea "Credit Report"
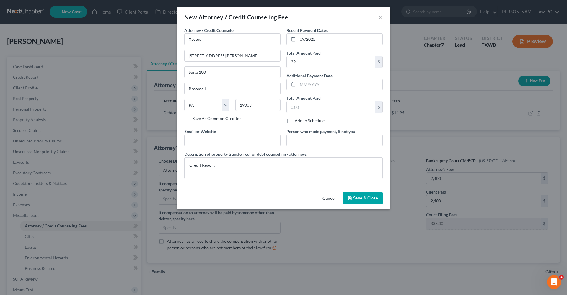
click at [358, 200] on span "Save & Close" at bounding box center [365, 198] width 25 height 5
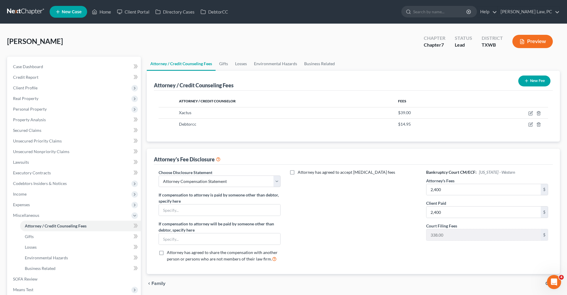
click at [540, 77] on button "New Fee" at bounding box center [534, 81] width 32 height 11
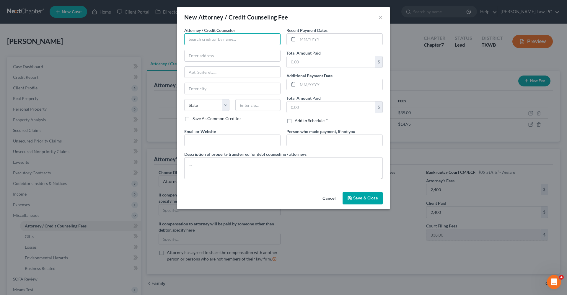
click at [215, 41] on input "text" at bounding box center [232, 39] width 96 height 12
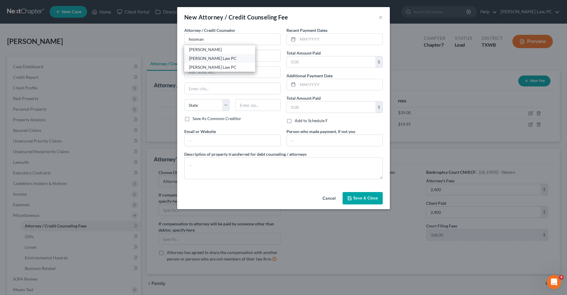
click at [210, 60] on div "Hooman Khoshnood Law PC" at bounding box center [219, 59] width 61 height 6
type input "Hooman Khoshnood Law PC"
type input "505 Huntland Dr"
type input "295"
type input "Austin"
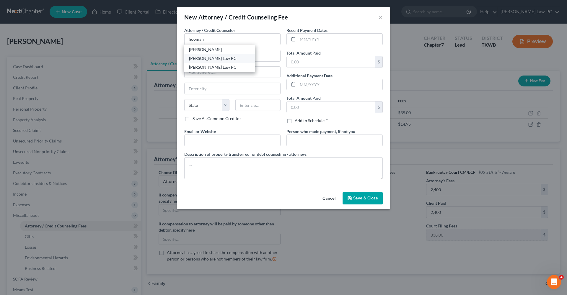
select select "45"
type input "78752"
click at [333, 41] on input "text" at bounding box center [340, 39] width 85 height 11
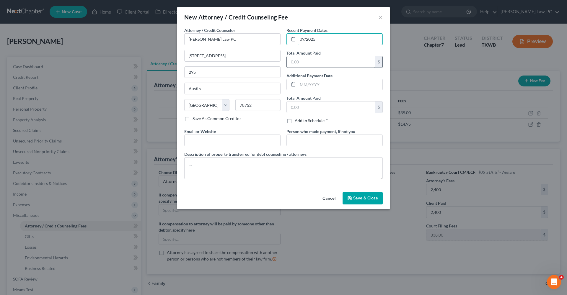
type input "09/2025"
click at [301, 62] on input "text" at bounding box center [331, 61] width 89 height 11
type input "2,400"
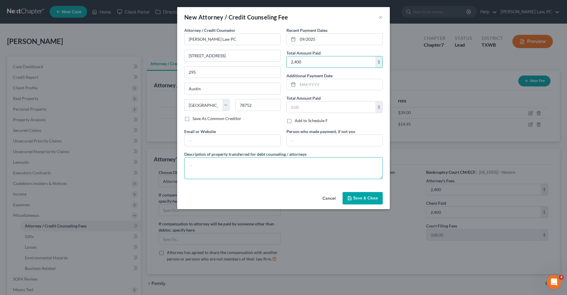
click at [205, 164] on textarea at bounding box center [283, 168] width 198 height 22
type textarea "Attorneys Fees"
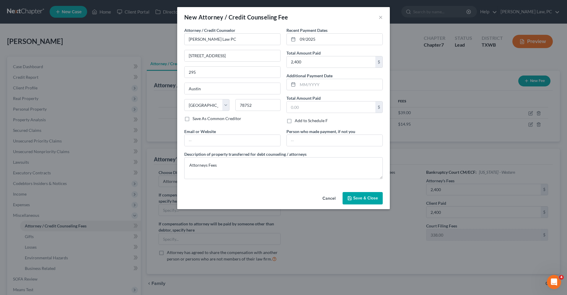
click at [369, 199] on span "Save & Close" at bounding box center [365, 198] width 25 height 5
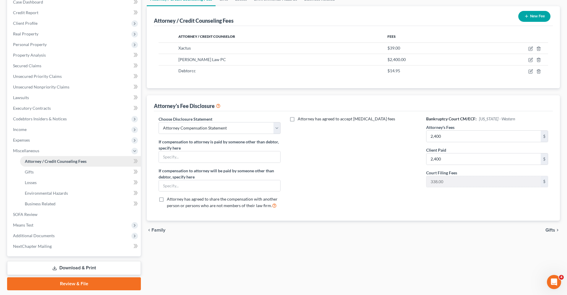
scroll to position [82, 0]
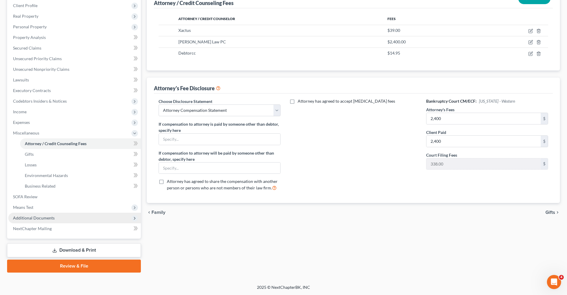
click at [37, 218] on span "Additional Documents" at bounding box center [34, 218] width 42 height 5
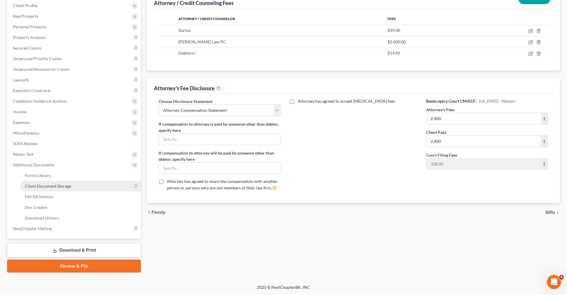
click at [34, 186] on span "Client Document Storage" at bounding box center [48, 186] width 46 height 5
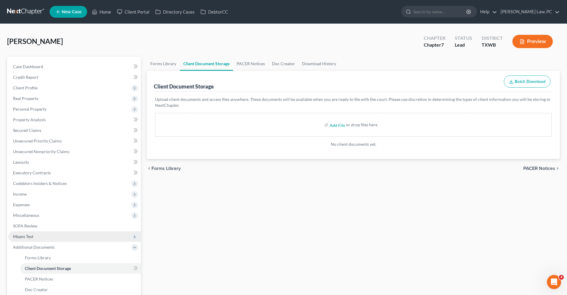
click at [22, 239] on span "Means Test" at bounding box center [74, 237] width 133 height 11
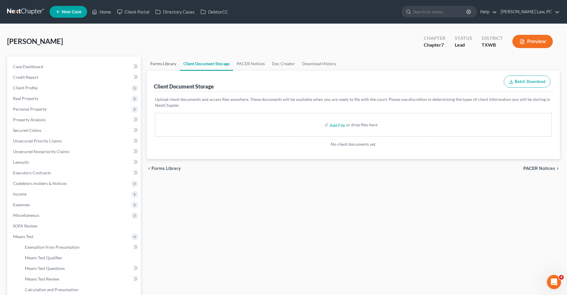
click at [162, 64] on link "Forms Library" at bounding box center [163, 64] width 33 height 14
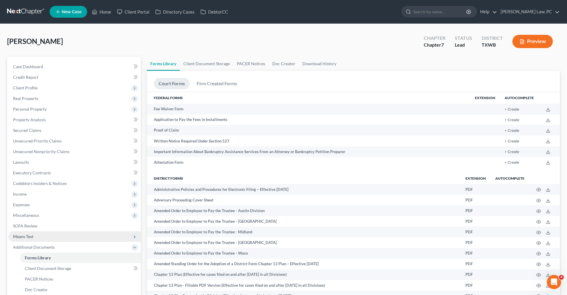
click at [20, 235] on span "Means Test" at bounding box center [23, 236] width 20 height 5
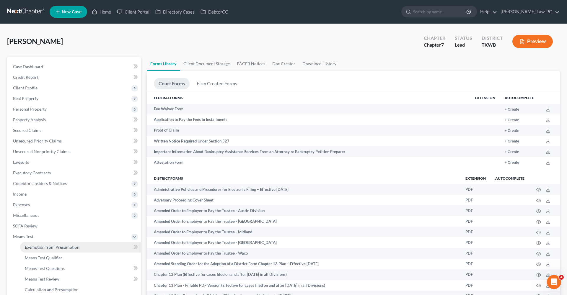
click at [43, 249] on span "Exemption from Presumption" at bounding box center [52, 247] width 55 height 5
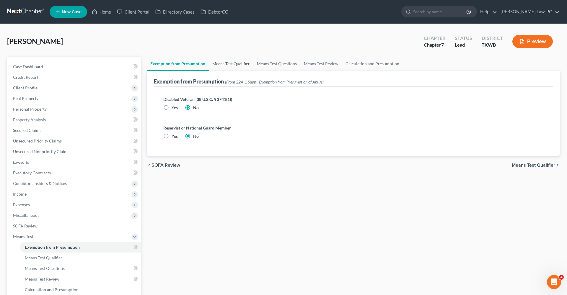
click at [231, 65] on link "Means Test Qualifier" at bounding box center [231, 64] width 45 height 14
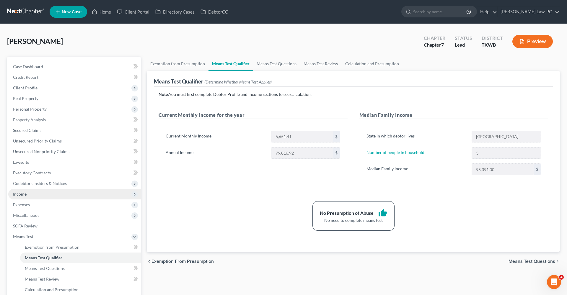
click at [22, 195] on span "Income" at bounding box center [20, 194] width 14 height 5
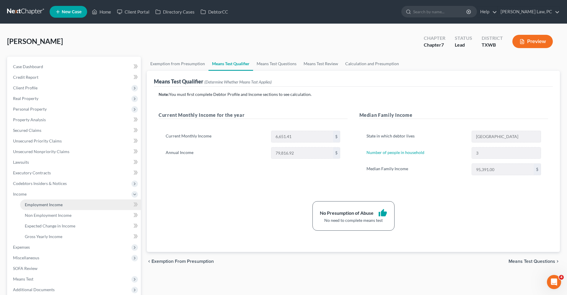
click at [49, 204] on span "Employment Income" at bounding box center [44, 204] width 38 height 5
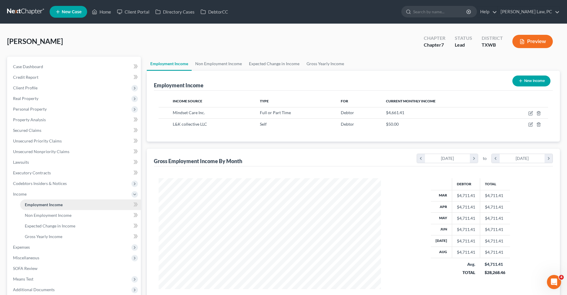
scroll to position [111, 234]
click at [225, 63] on link "Non Employment Income" at bounding box center [219, 64] width 54 height 14
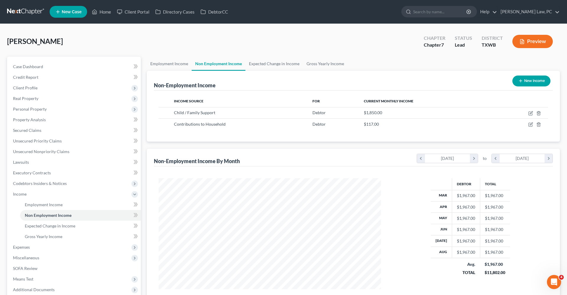
scroll to position [111, 234]
click at [279, 62] on link "Expected Change in Income" at bounding box center [274, 64] width 58 height 14
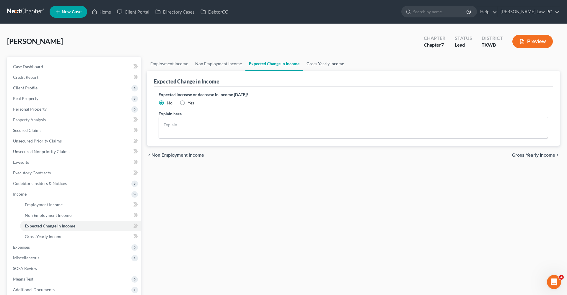
click at [321, 65] on link "Gross Yearly Income" at bounding box center [325, 64] width 45 height 14
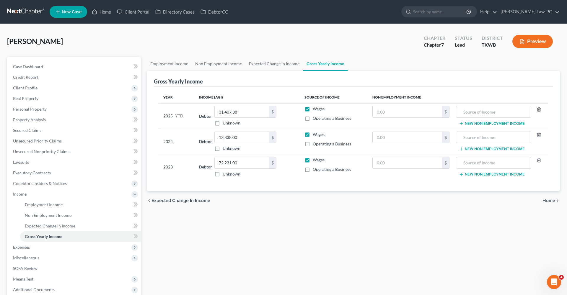
click at [28, 10] on link at bounding box center [26, 11] width 38 height 11
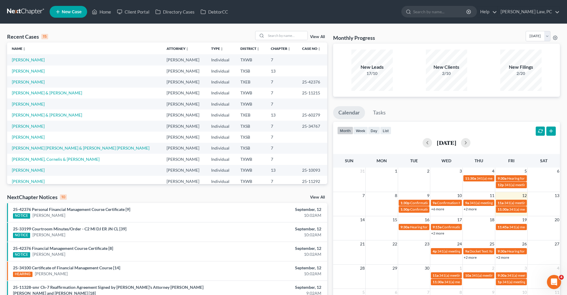
click at [30, 62] on td "[PERSON_NAME]" at bounding box center [84, 59] width 155 height 11
click at [22, 62] on link "[PERSON_NAME]" at bounding box center [28, 59] width 33 height 5
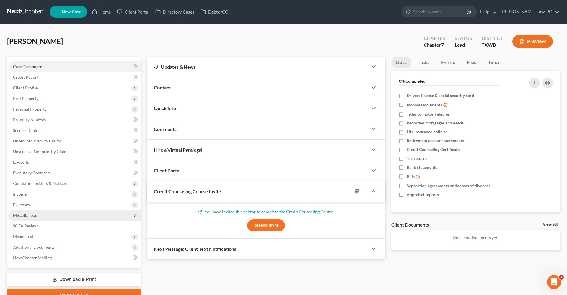
click at [26, 216] on span "Miscellaneous" at bounding box center [26, 215] width 26 height 5
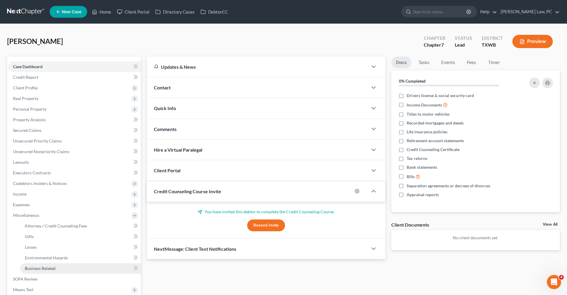
click at [60, 268] on link "Business Related" at bounding box center [80, 268] width 121 height 11
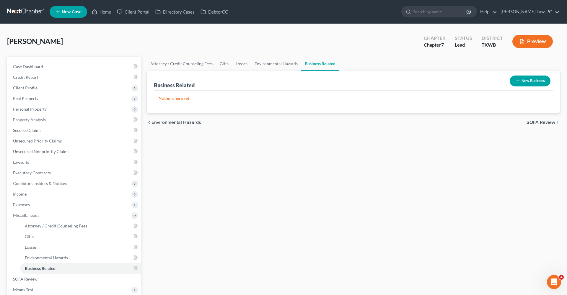
click at [532, 82] on button "New Business" at bounding box center [530, 81] width 41 height 11
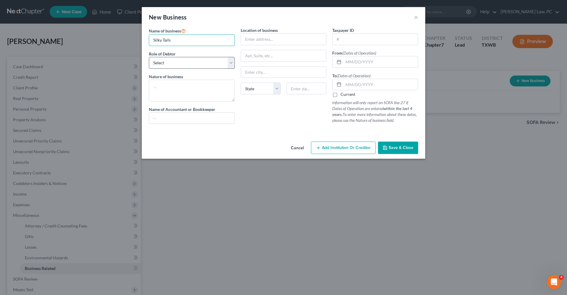
type input "Silky Tails"
select select "member"
click at [406, 149] on span "Save & Close" at bounding box center [401, 147] width 25 height 5
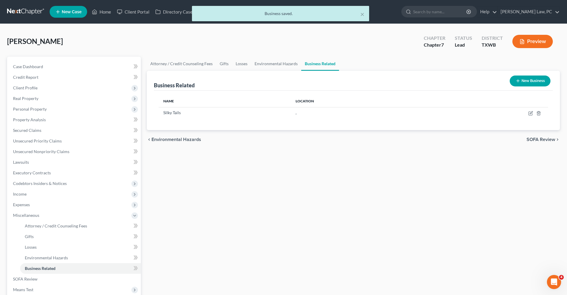
click at [517, 78] on button "New Business" at bounding box center [530, 81] width 41 height 11
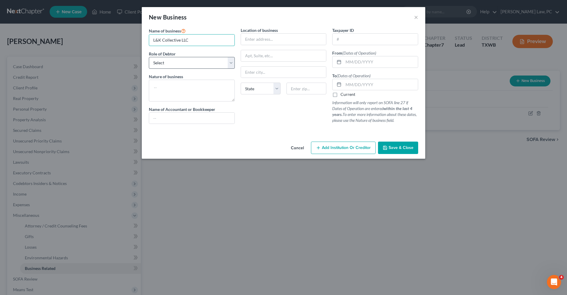
type input "L&K Collective LLC"
select select "member"
click at [185, 91] on textarea at bounding box center [192, 91] width 86 height 22
click at [398, 150] on span "Save & Close" at bounding box center [401, 147] width 25 height 5
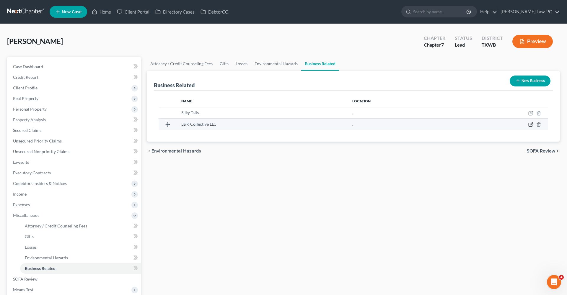
click at [531, 124] on icon "button" at bounding box center [530, 124] width 5 height 5
select select "member"
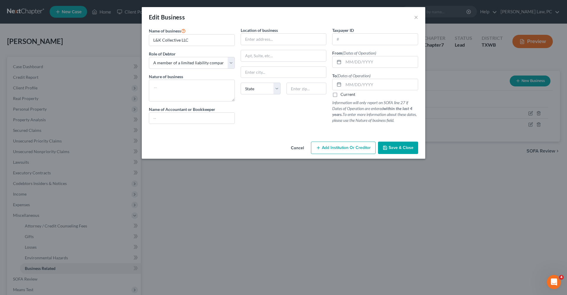
click at [341, 94] on label "Current" at bounding box center [348, 95] width 15 height 6
click at [343, 94] on input "Current" at bounding box center [345, 94] width 4 height 4
checkbox input "true"
click at [397, 149] on span "Save & Close" at bounding box center [401, 147] width 25 height 5
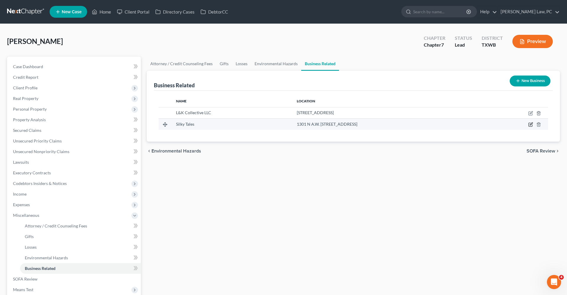
click at [531, 126] on icon "button" at bounding box center [530, 124] width 5 height 5
select select "member"
select select "45"
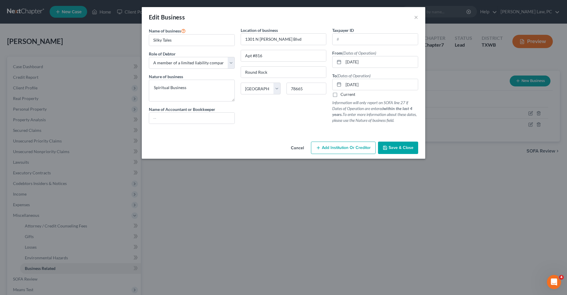
click at [397, 151] on button "Save & Close" at bounding box center [398, 148] width 40 height 12
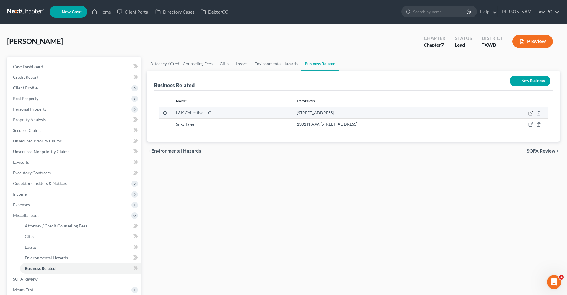
click at [531, 113] on icon "button" at bounding box center [530, 113] width 5 height 5
select select "member"
select select "45"
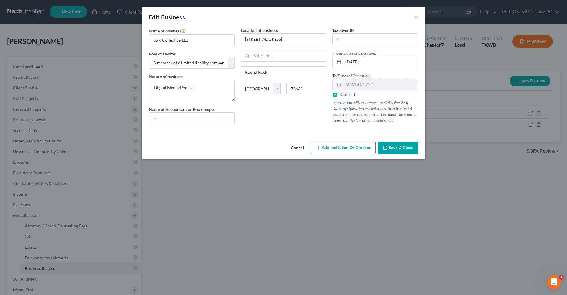
click at [398, 149] on span "Save & Close" at bounding box center [401, 147] width 25 height 5
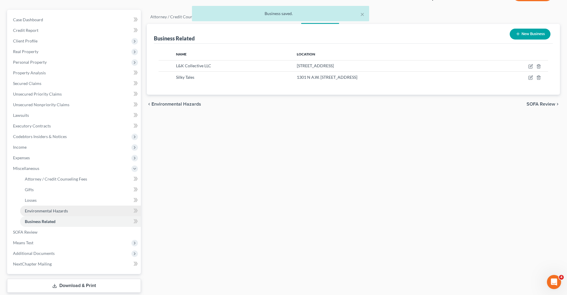
scroll to position [48, 0]
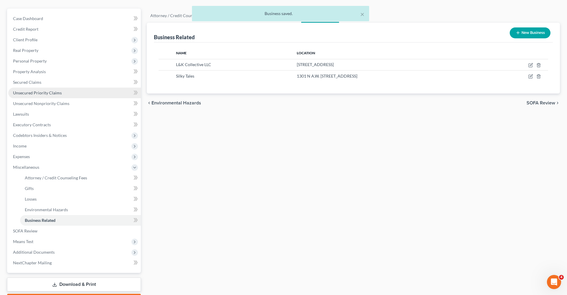
click at [28, 91] on span "Unsecured Priority Claims" at bounding box center [37, 92] width 49 height 5
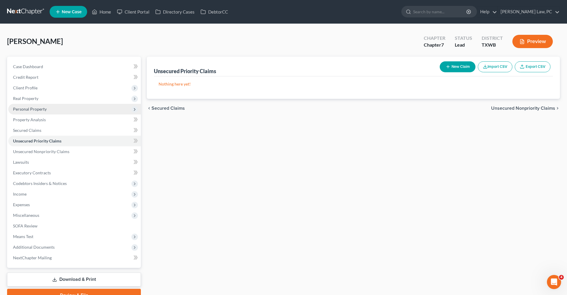
click at [17, 111] on span "Personal Property" at bounding box center [30, 109] width 34 height 5
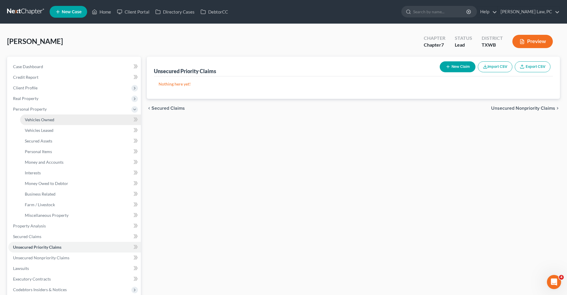
click at [35, 121] on span "Vehicles Owned" at bounding box center [40, 119] width 30 height 5
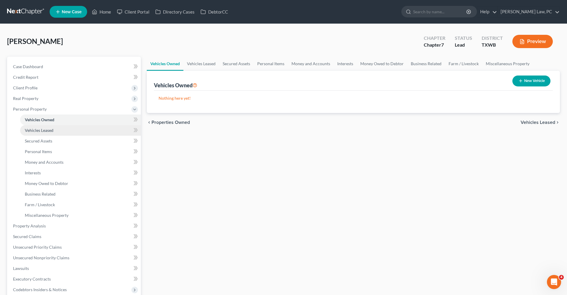
click at [41, 128] on span "Vehicles Leased" at bounding box center [39, 130] width 29 height 5
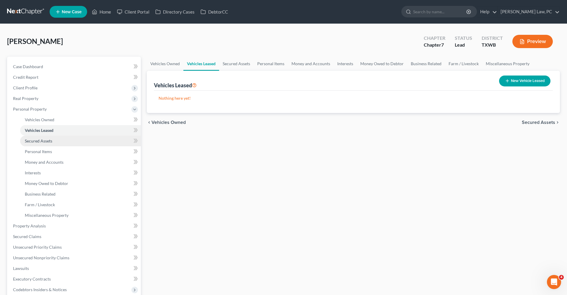
click at [45, 139] on span "Secured Assets" at bounding box center [38, 141] width 27 height 5
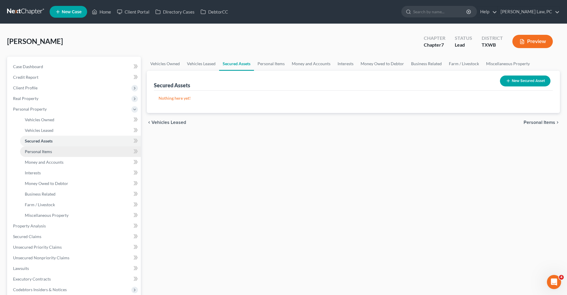
click at [48, 150] on span "Personal Items" at bounding box center [38, 151] width 27 height 5
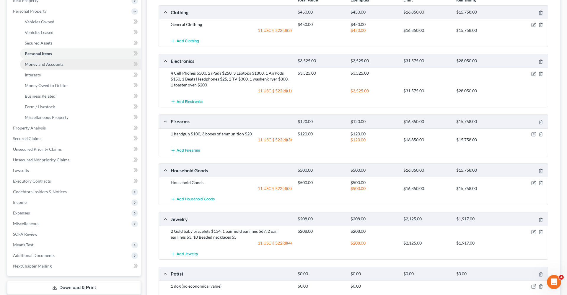
click at [47, 65] on span "Money and Accounts" at bounding box center [44, 64] width 39 height 5
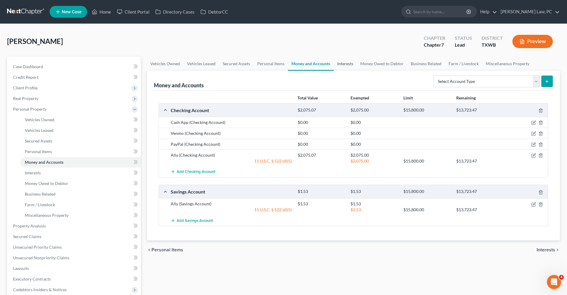
click at [347, 66] on link "Interests" at bounding box center [345, 64] width 23 height 14
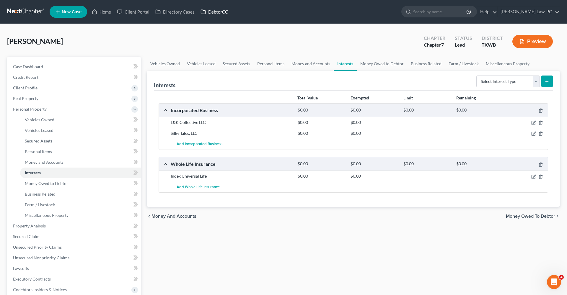
click at [222, 14] on link "DebtorCC" at bounding box center [214, 11] width 33 height 11
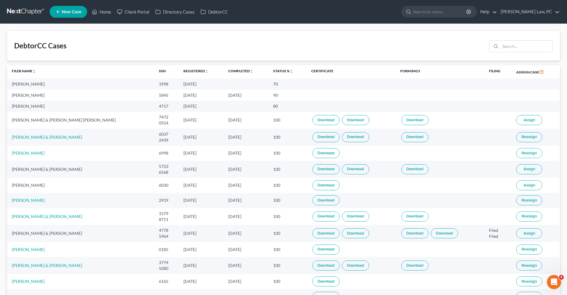
click at [27, 13] on link at bounding box center [26, 11] width 38 height 11
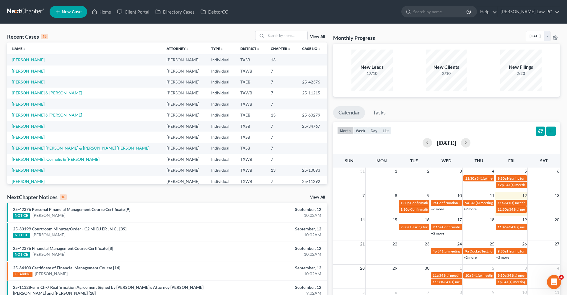
click at [29, 108] on td "[PERSON_NAME]" at bounding box center [84, 104] width 155 height 11
click at [25, 105] on link "[PERSON_NAME]" at bounding box center [28, 104] width 33 height 5
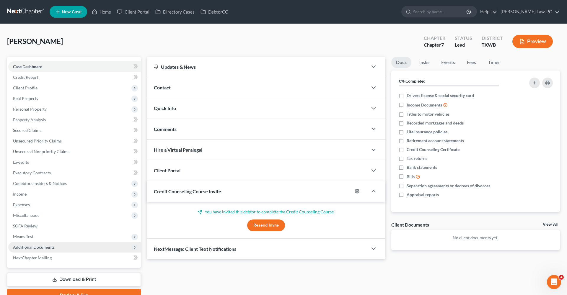
click at [31, 243] on span "Additional Documents" at bounding box center [74, 247] width 133 height 11
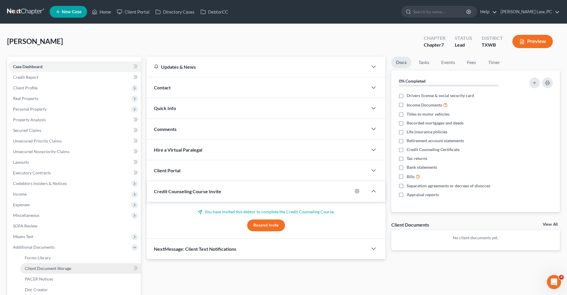
click at [54, 272] on link "Client Document Storage" at bounding box center [80, 268] width 121 height 11
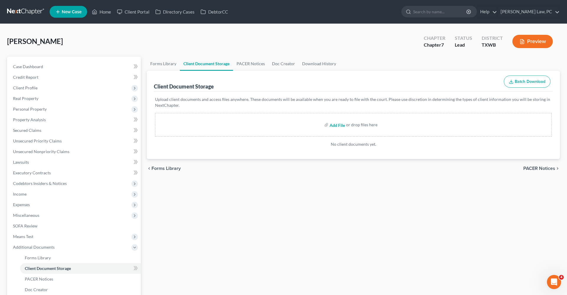
click at [333, 126] on input "file" at bounding box center [337, 125] width 14 height 11
type input "C:\fakepath\Credit Counseling Certificate Woods_Baylie.pdf"
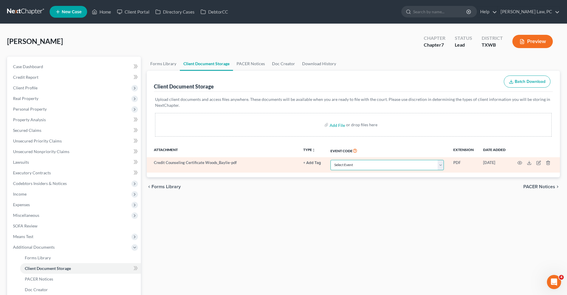
select select "0"
click at [518, 161] on icon "button" at bounding box center [519, 163] width 5 height 5
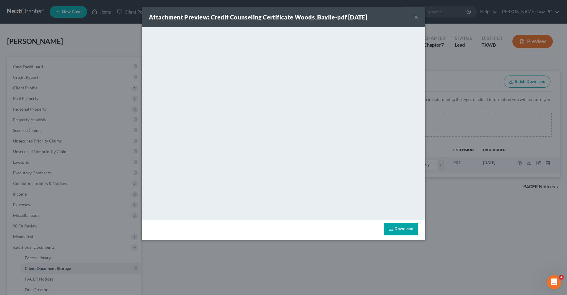
click at [416, 17] on button "×" at bounding box center [416, 17] width 4 height 7
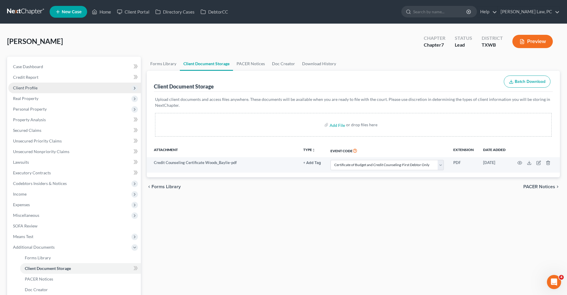
click at [30, 89] on span "Client Profile" at bounding box center [25, 87] width 25 height 5
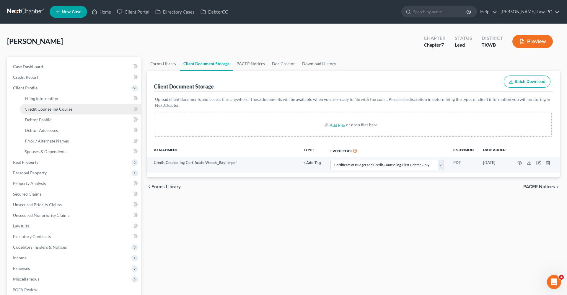
click at [46, 113] on link "Credit Counseling Course" at bounding box center [80, 109] width 121 height 11
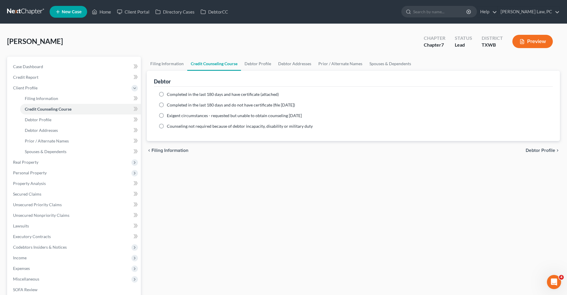
click at [167, 97] on label "Completed in the last 180 days and have certificate (attached)" at bounding box center [223, 95] width 112 height 6
click at [169, 95] on input "Completed in the last 180 days and have certificate (attached)" at bounding box center [171, 94] width 4 height 4
radio input "true"
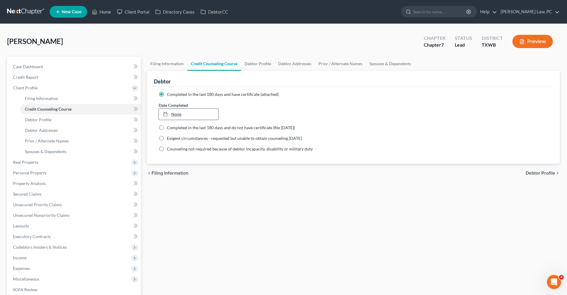
click at [188, 114] on link "None" at bounding box center [188, 114] width 59 height 11
click at [206, 185] on div "Filing Information Credit Counseling Course Debtor Profile Debtor Addresses Pri…" at bounding box center [353, 211] width 419 height 309
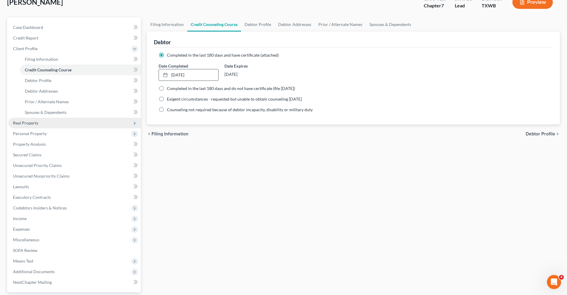
scroll to position [46, 0]
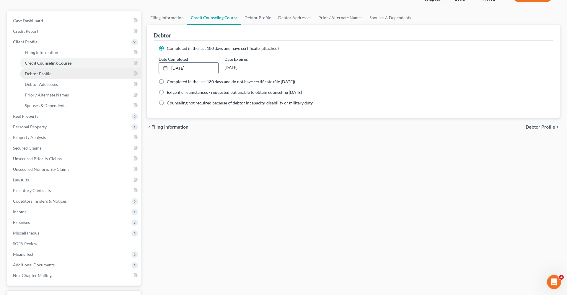
click at [33, 74] on span "Debtor Profile" at bounding box center [38, 73] width 27 height 5
select select "3"
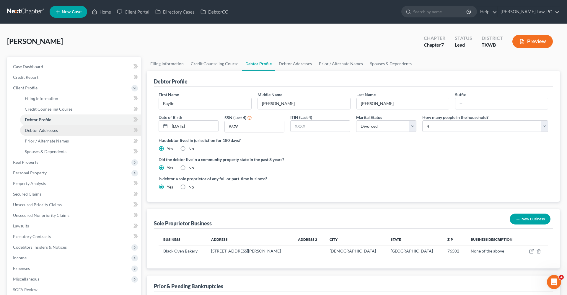
click at [45, 130] on span "Debtor Addresses" at bounding box center [41, 130] width 33 height 5
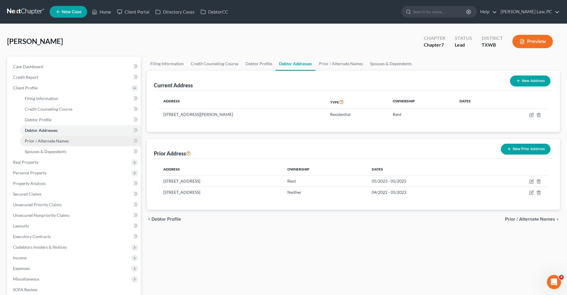
click at [53, 142] on span "Prior / Alternate Names" at bounding box center [47, 141] width 44 height 5
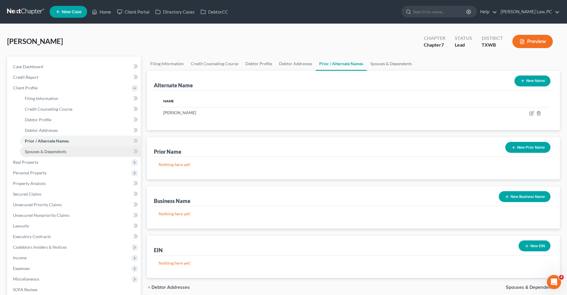
click at [58, 150] on span "Spouses & Dependents" at bounding box center [46, 151] width 42 height 5
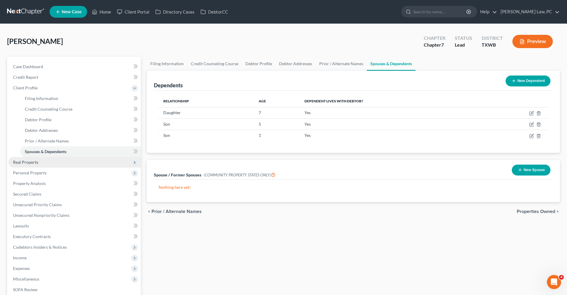
click at [27, 163] on span "Real Property" at bounding box center [25, 162] width 25 height 5
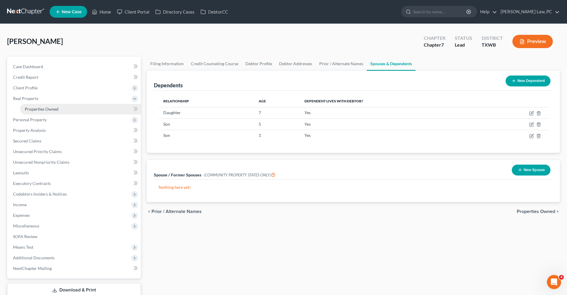
click at [43, 109] on span "Properties Owned" at bounding box center [42, 109] width 34 height 5
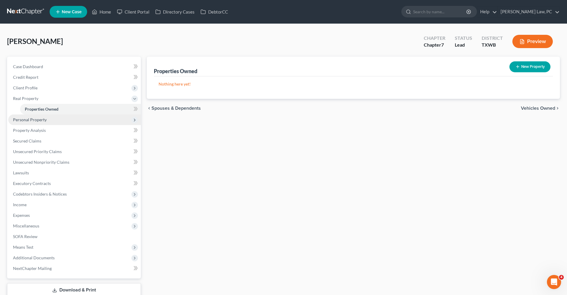
click at [39, 120] on span "Personal Property" at bounding box center [30, 119] width 34 height 5
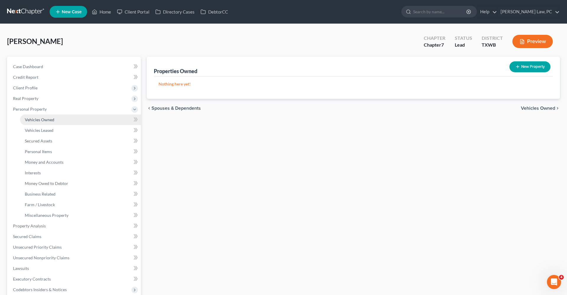
click at [43, 120] on span "Vehicles Owned" at bounding box center [40, 119] width 30 height 5
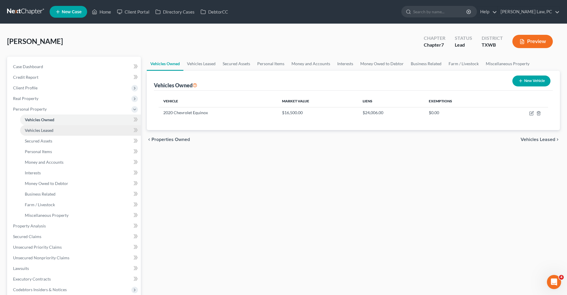
click at [43, 130] on span "Vehicles Leased" at bounding box center [39, 130] width 29 height 5
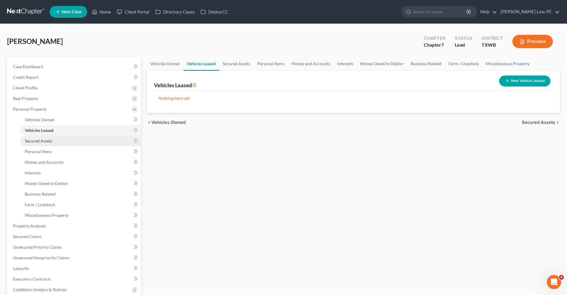
click at [38, 139] on span "Secured Assets" at bounding box center [38, 141] width 27 height 5
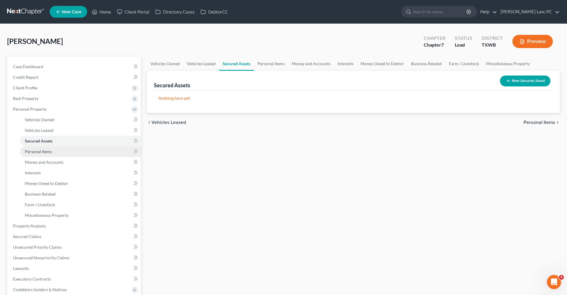
click at [40, 153] on span "Personal Items" at bounding box center [38, 151] width 27 height 5
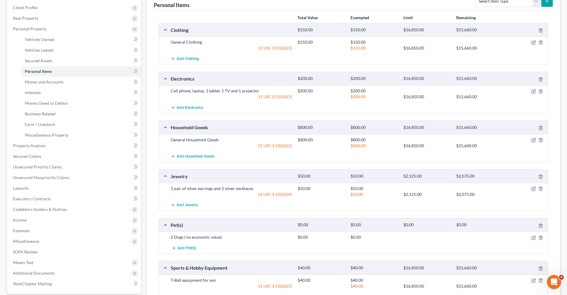
scroll to position [102, 0]
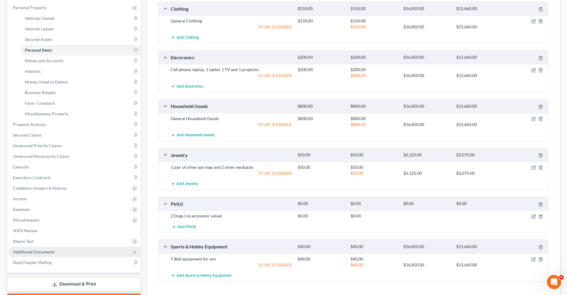
click at [35, 252] on span "Additional Documents" at bounding box center [34, 252] width 42 height 5
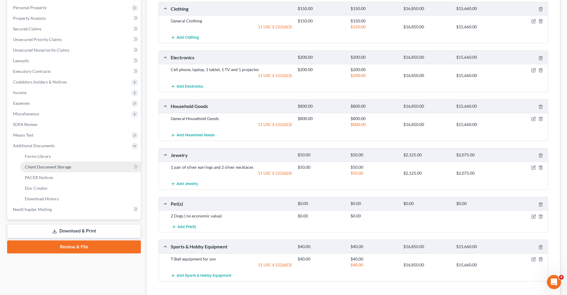
click at [61, 164] on link "Client Document Storage" at bounding box center [80, 167] width 121 height 11
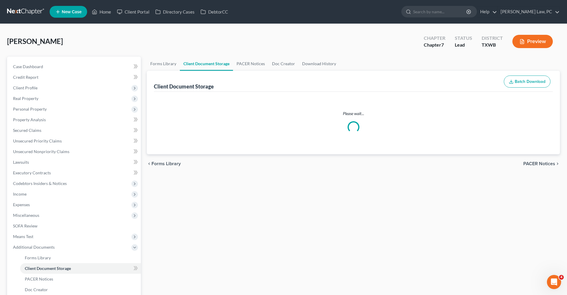
select select "0"
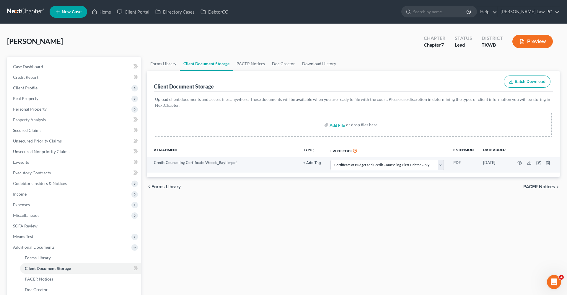
click at [339, 125] on input "file" at bounding box center [337, 125] width 14 height 11
type input "C:\fakepath\Feb 16 to Aug 22 Paystubs with Coversheet Woods_Baylie.pdf"
select select "0"
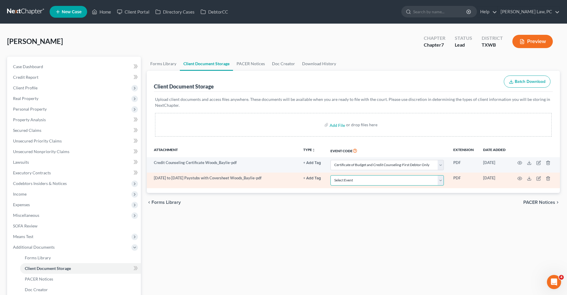
select select "10"
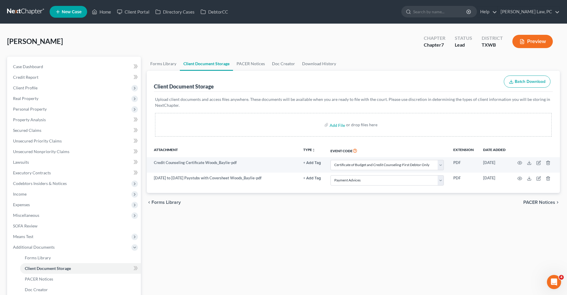
click at [17, 12] on link at bounding box center [26, 11] width 38 height 11
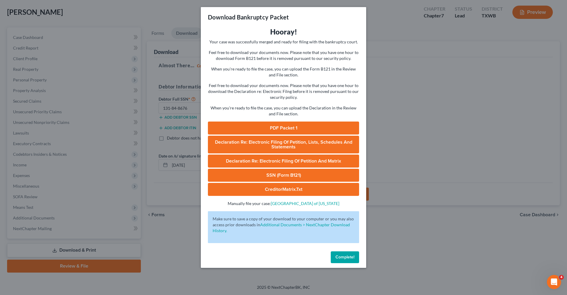
click at [343, 256] on span "Complete!" at bounding box center [344, 257] width 19 height 5
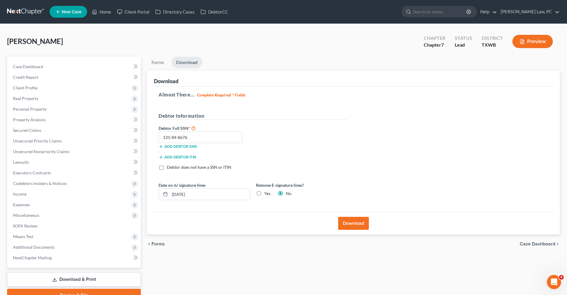
click at [17, 9] on link at bounding box center [26, 11] width 38 height 11
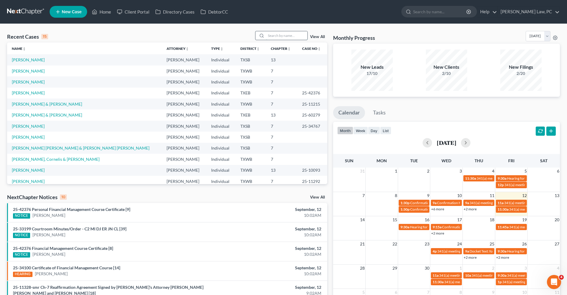
click at [298, 36] on input "search" at bounding box center [286, 35] width 41 height 9
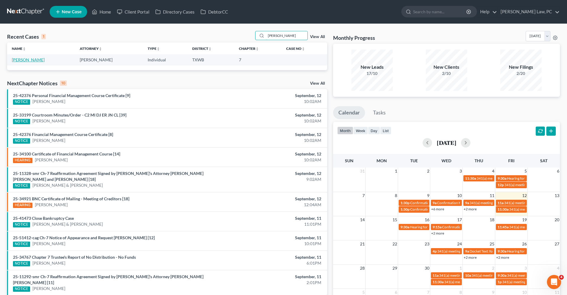
type input "[PERSON_NAME]"
click at [30, 60] on link "[PERSON_NAME]" at bounding box center [28, 59] width 33 height 5
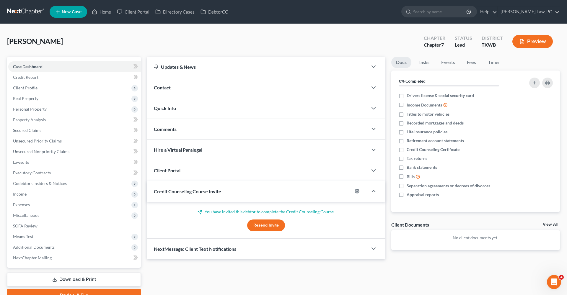
click at [52, 280] on icon at bounding box center [54, 280] width 5 height 5
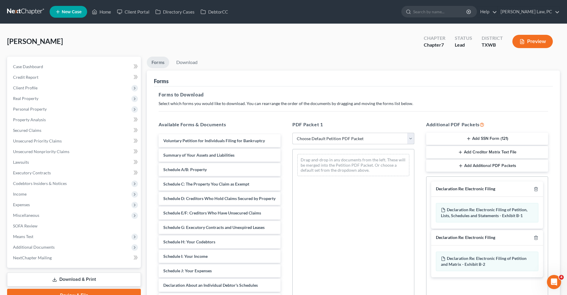
select select "0"
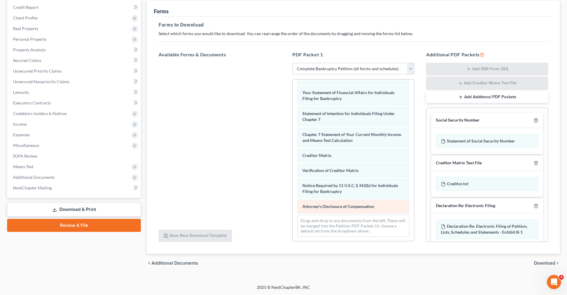
scroll to position [70, 0]
click at [542, 262] on span "Download" at bounding box center [544, 263] width 21 height 5
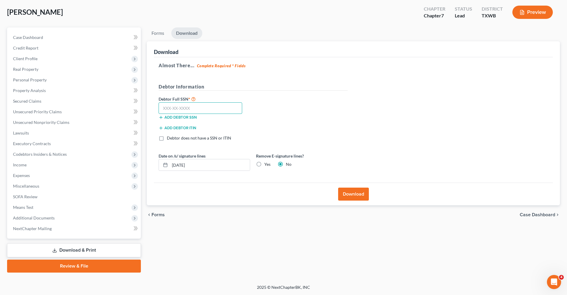
click at [168, 108] on input "text" at bounding box center [201, 108] width 84 height 12
type input "021-78-1998"
click at [348, 194] on button "Download" at bounding box center [353, 194] width 31 height 13
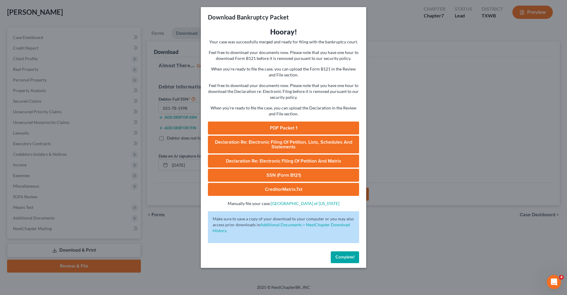
click at [281, 127] on link "PDF Packet 1" at bounding box center [283, 128] width 151 height 13
click at [300, 173] on link "SSN (Form B121)" at bounding box center [283, 175] width 151 height 13
click at [344, 259] on span "Complete!" at bounding box center [344, 257] width 19 height 5
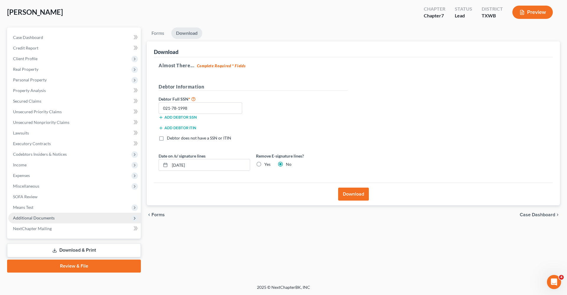
click at [43, 216] on span "Additional Documents" at bounding box center [74, 218] width 133 height 11
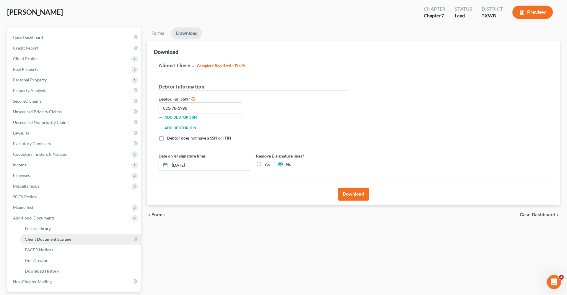
click at [56, 240] on span "Client Document Storage" at bounding box center [48, 239] width 46 height 5
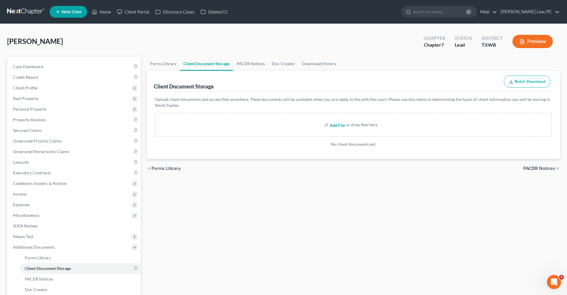
click at [332, 125] on input "file" at bounding box center [337, 125] width 14 height 11
type input "C:\fakepath\[DATE] to [DATE] Paystubs with [PERSON_NAME].pdf"
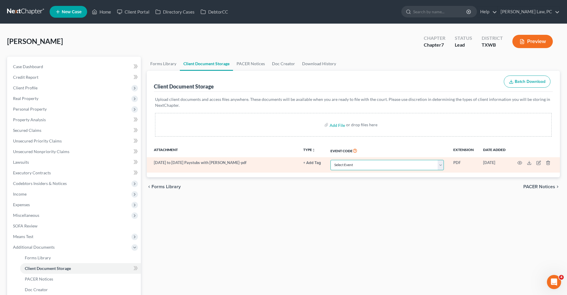
select select "10"
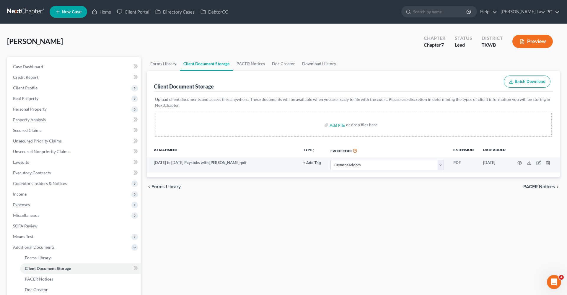
click at [23, 12] on link at bounding box center [26, 11] width 38 height 11
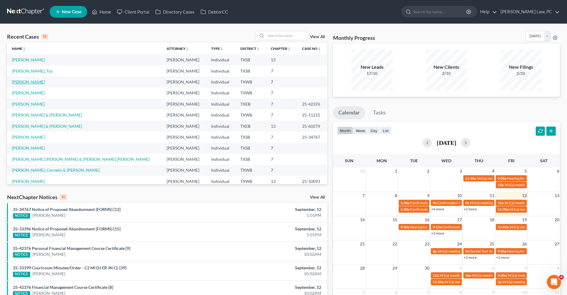
click at [27, 82] on link "[PERSON_NAME]" at bounding box center [28, 81] width 33 height 5
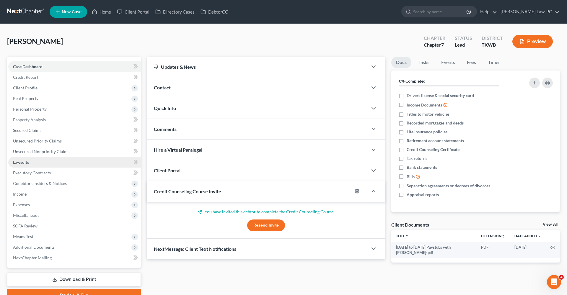
click at [19, 162] on span "Lawsuits" at bounding box center [21, 162] width 16 height 5
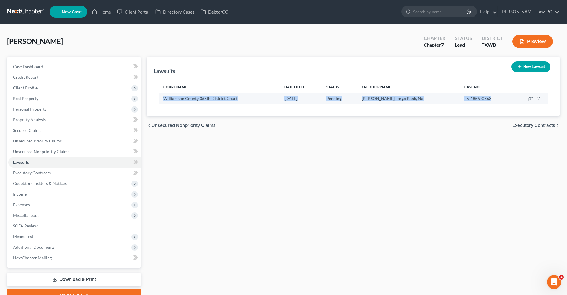
drag, startPoint x: 163, startPoint y: 98, endPoint x: 486, endPoint y: 96, distance: 322.8
click at [486, 96] on tr "Williamson County 368th District Court [DATE] Pending [PERSON_NAME] Fargo Bank,…" at bounding box center [354, 98] width 390 height 11
click at [213, 12] on link "DebtorCC" at bounding box center [214, 11] width 33 height 11
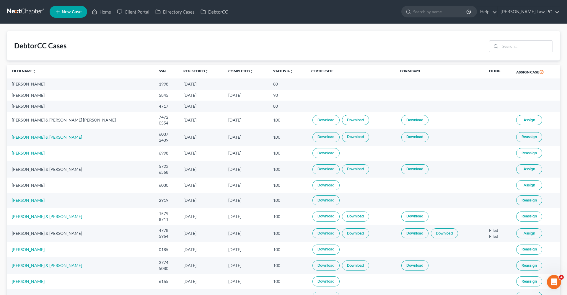
click at [28, 13] on link at bounding box center [26, 11] width 38 height 11
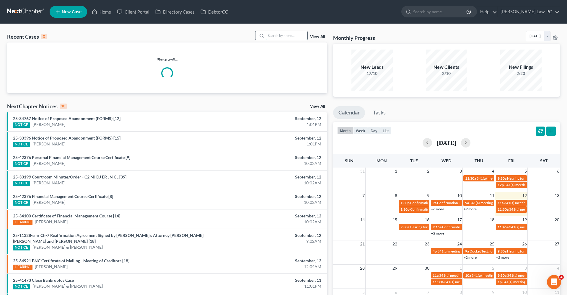
click at [276, 34] on input "search" at bounding box center [286, 35] width 41 height 9
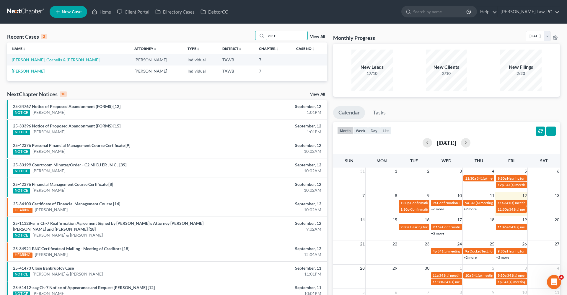
type input "van r"
click at [39, 61] on link "[PERSON_NAME], Cornelis & [PERSON_NAME]" at bounding box center [56, 59] width 88 height 5
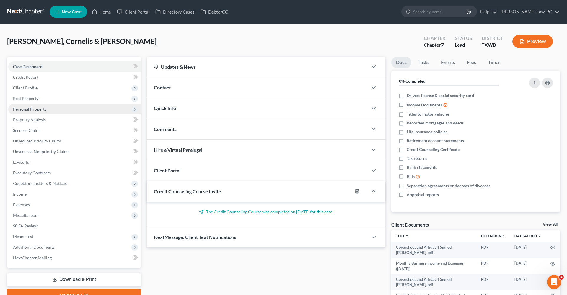
click at [27, 108] on span "Personal Property" at bounding box center [30, 109] width 34 height 5
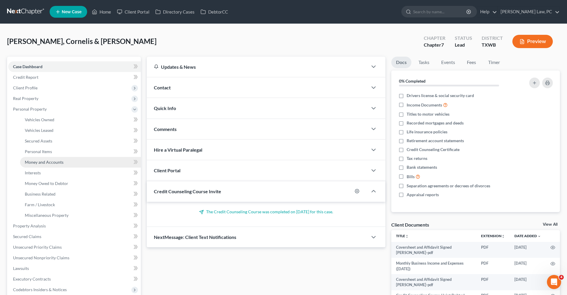
click at [45, 164] on span "Money and Accounts" at bounding box center [44, 162] width 39 height 5
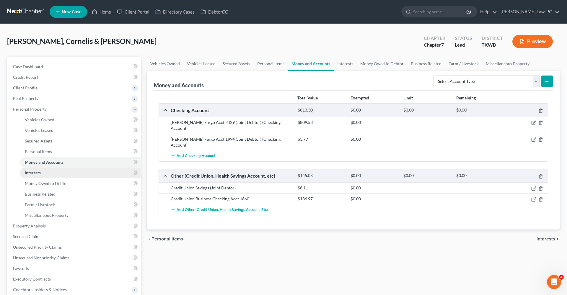
click at [37, 173] on span "Interests" at bounding box center [33, 172] width 16 height 5
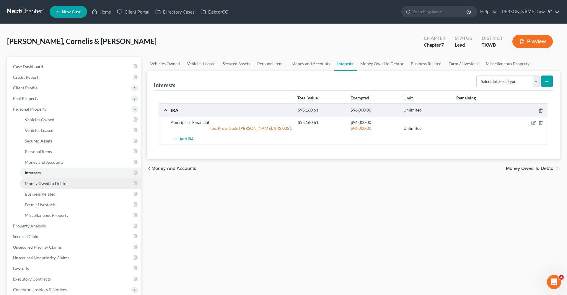
click at [53, 184] on span "Money Owed to Debtor" at bounding box center [46, 183] width 43 height 5
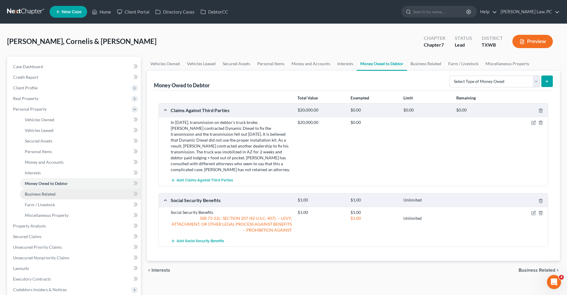
click at [43, 196] on span "Business Related" at bounding box center [40, 194] width 31 height 5
